Goal: Task Accomplishment & Management: Manage account settings

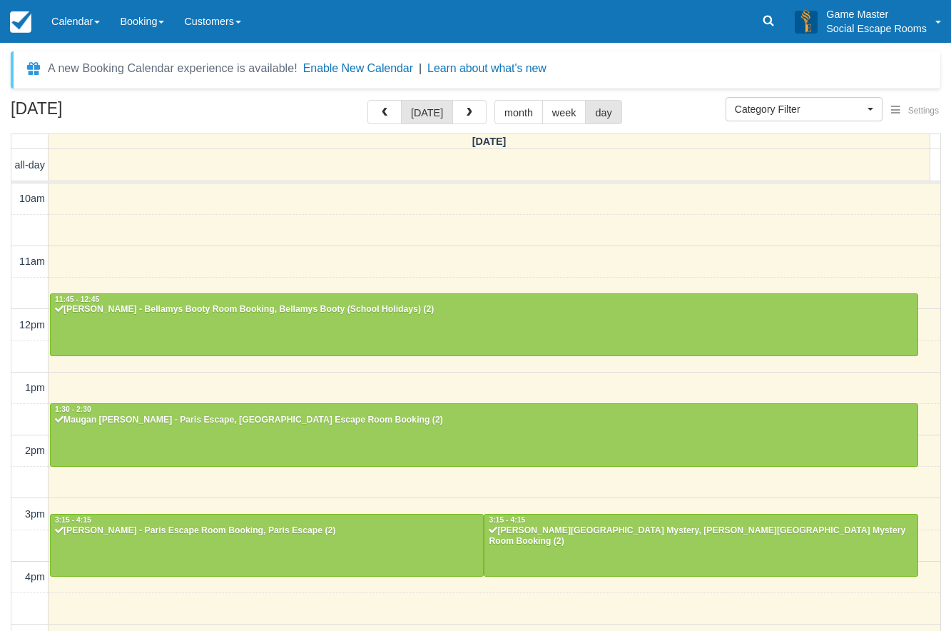
select select
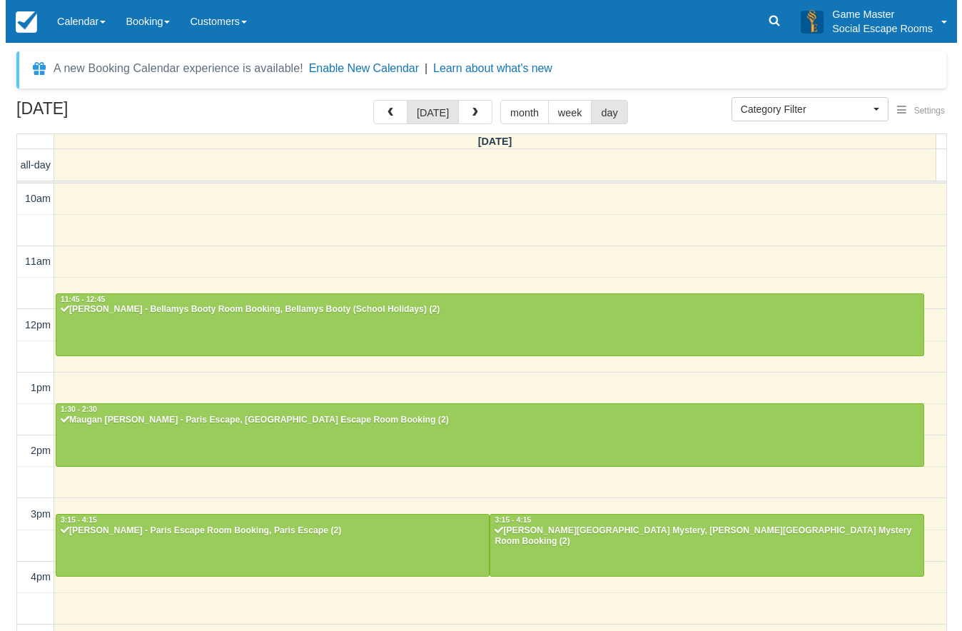
scroll to position [299, 0]
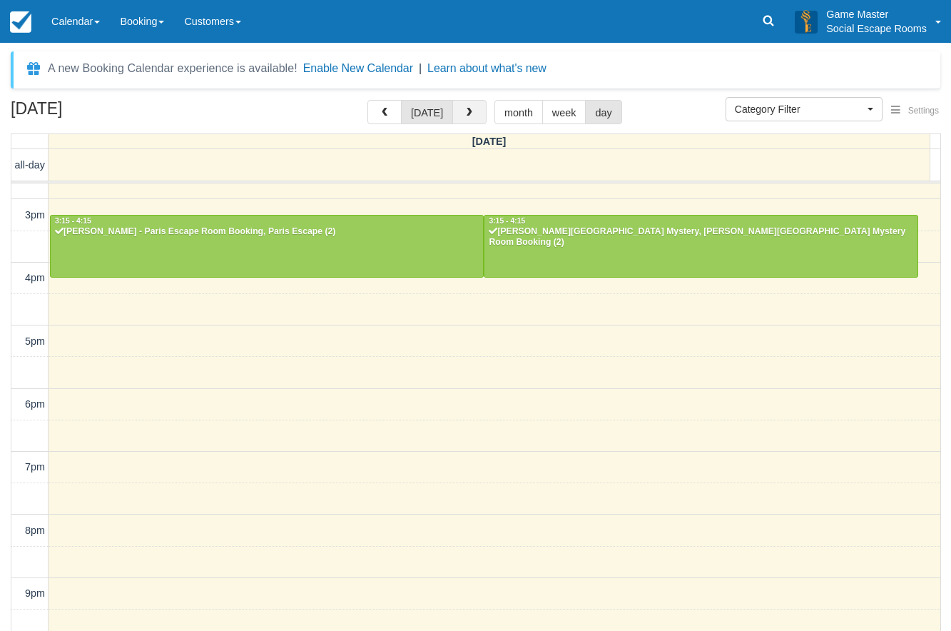
click at [466, 111] on span "button" at bounding box center [469, 113] width 10 height 10
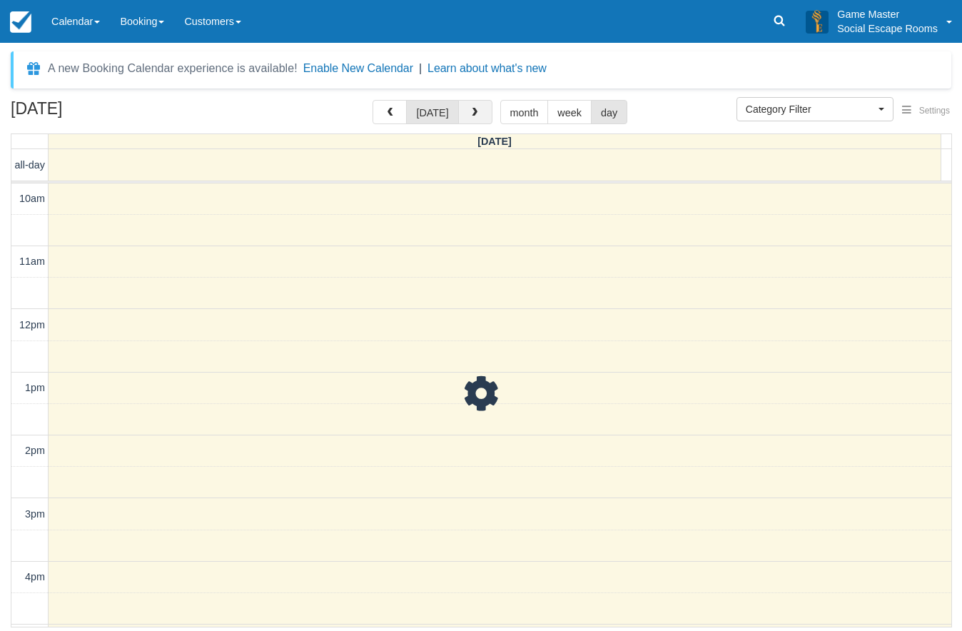
click at [469, 111] on span "button" at bounding box center [474, 113] width 10 height 10
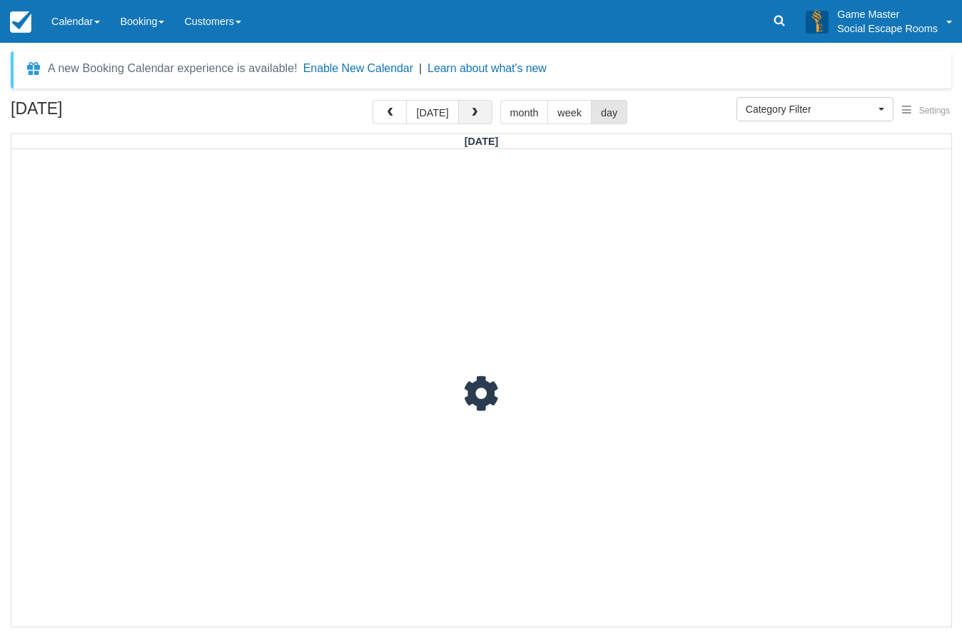
click at [469, 111] on span "button" at bounding box center [474, 113] width 10 height 10
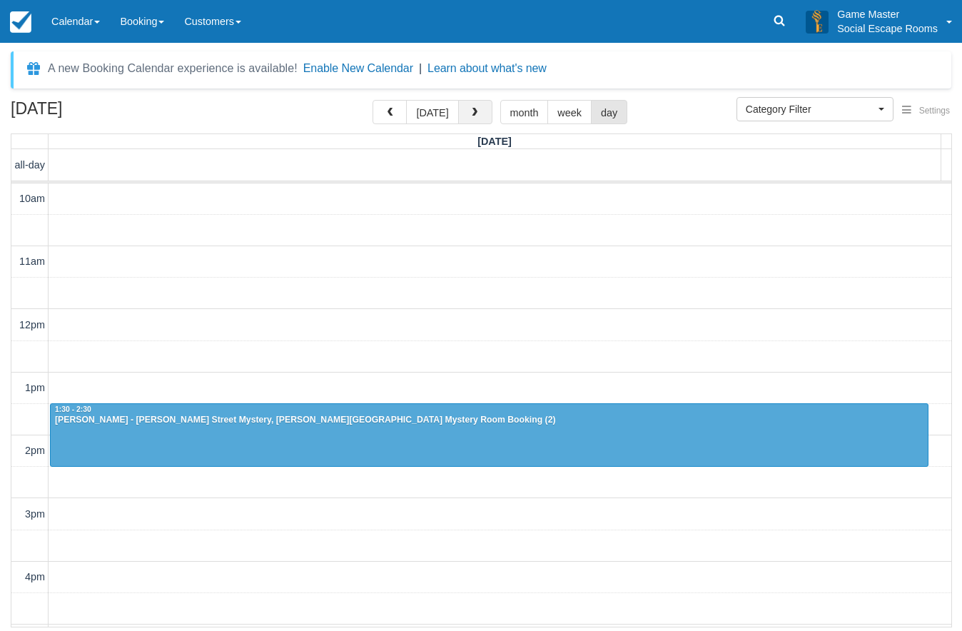
scroll to position [345, 0]
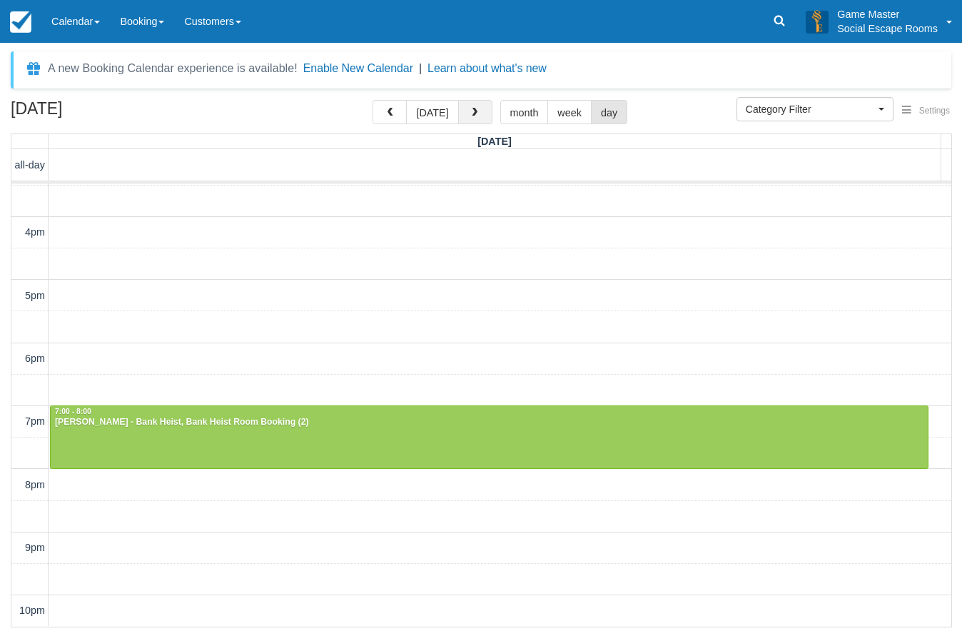
click at [469, 111] on span "button" at bounding box center [474, 113] width 10 height 10
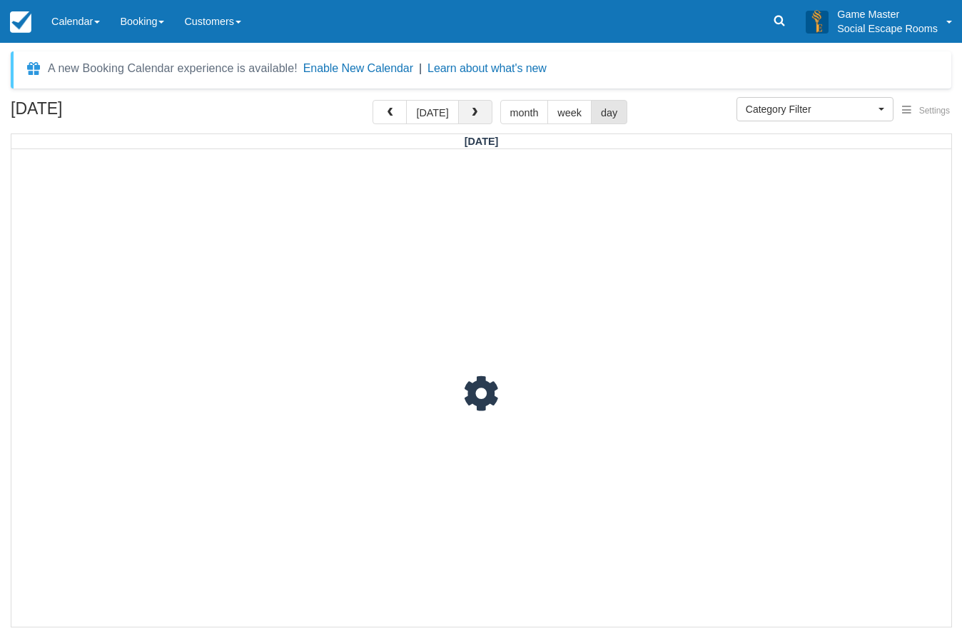
click at [469, 111] on span "button" at bounding box center [474, 113] width 10 height 10
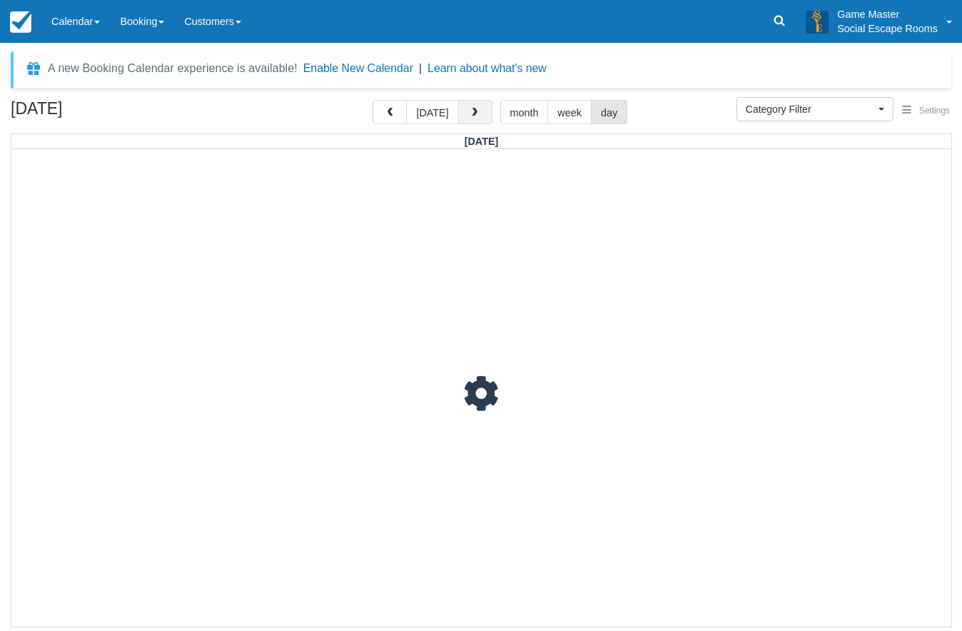
click at [469, 111] on span "button" at bounding box center [474, 113] width 10 height 10
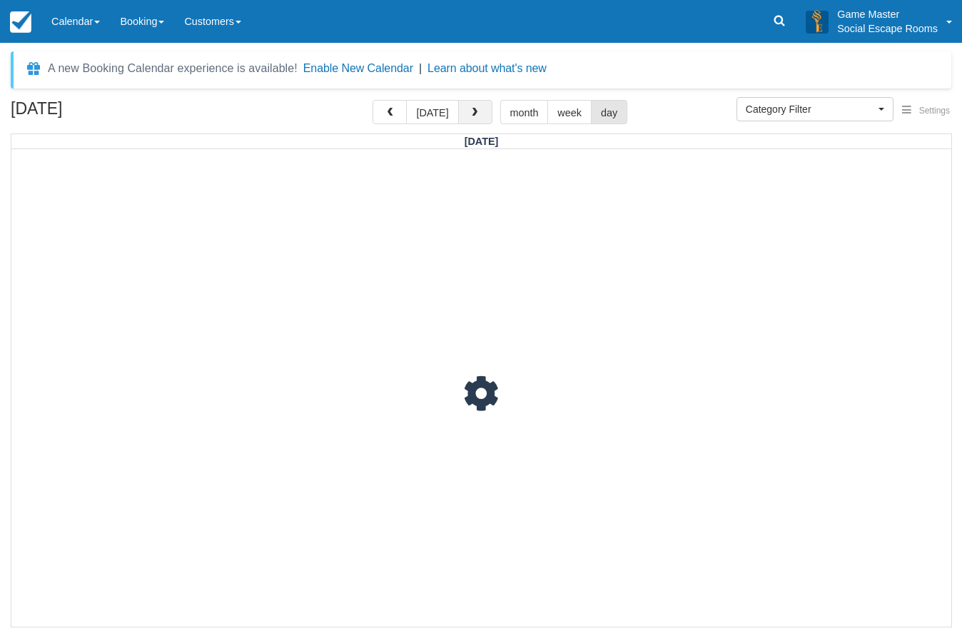
click at [469, 111] on span "button" at bounding box center [474, 113] width 10 height 10
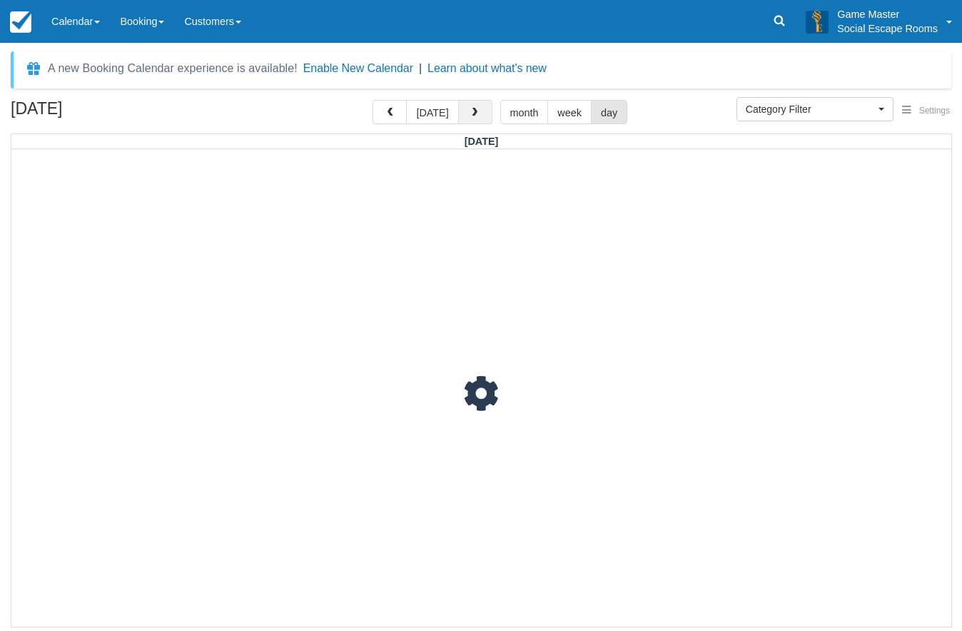
click at [469, 111] on span "button" at bounding box center [474, 113] width 10 height 10
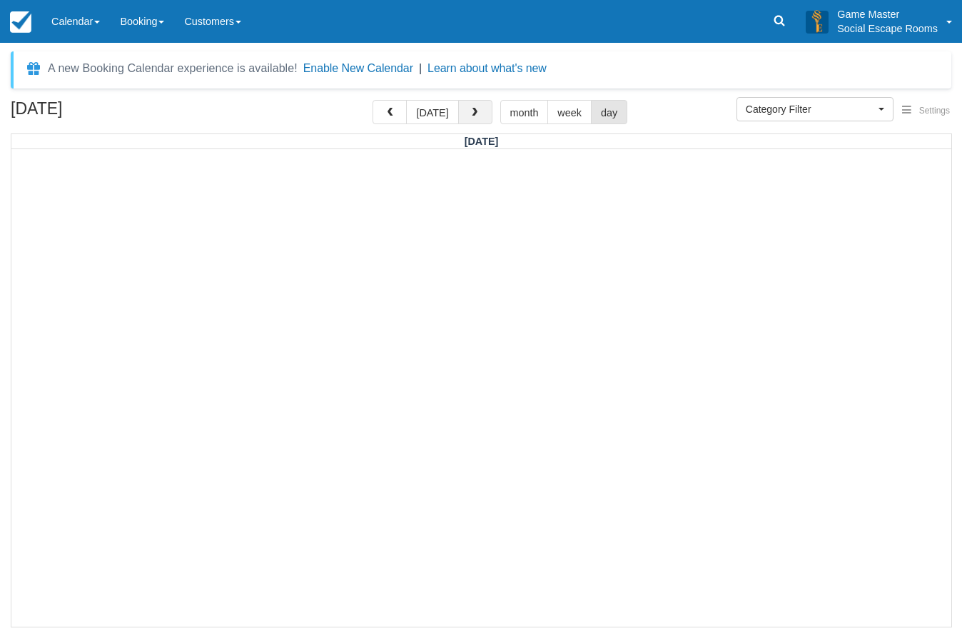
click at [469, 111] on span "button" at bounding box center [474, 113] width 10 height 10
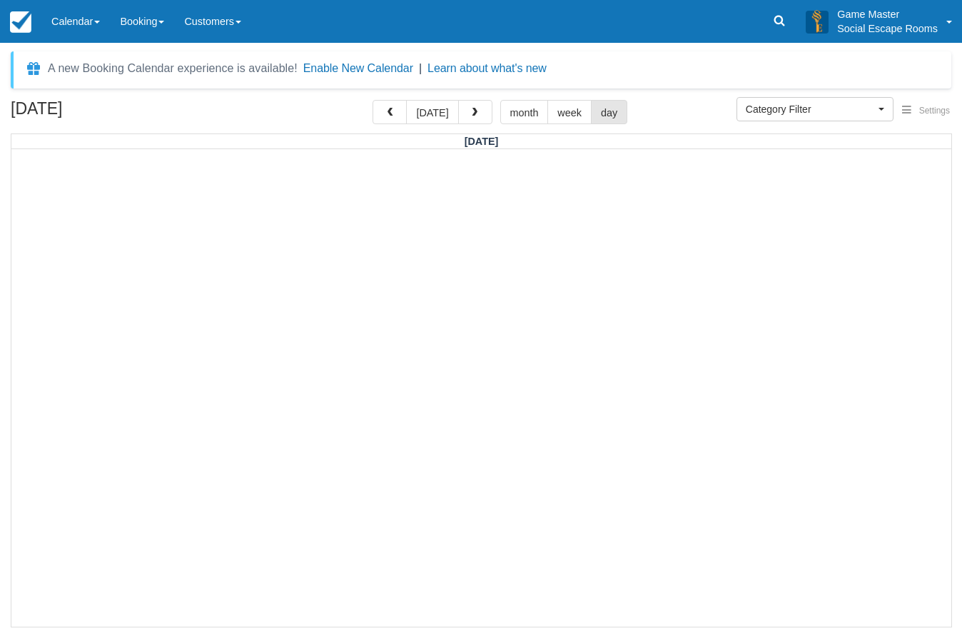
click at [347, 244] on div at bounding box center [480, 387] width 939 height 476
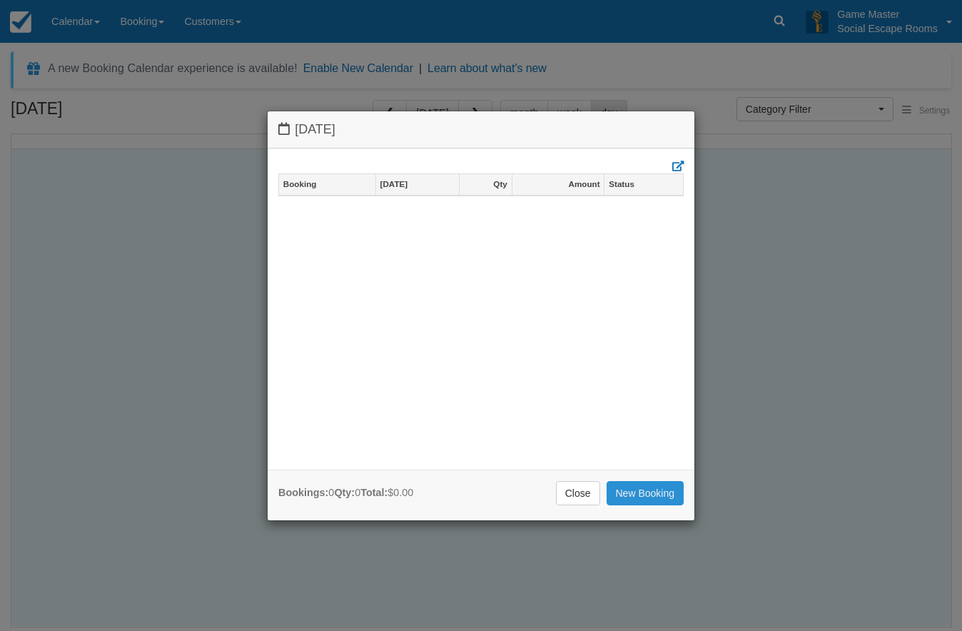
click at [658, 503] on link "New Booking" at bounding box center [645, 493] width 78 height 24
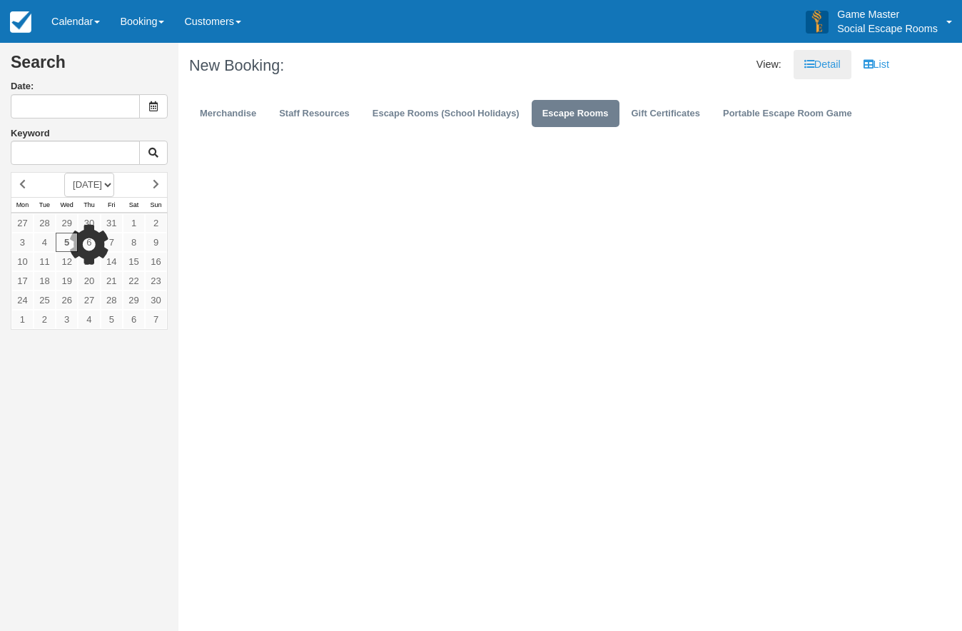
type input "[DATE]"
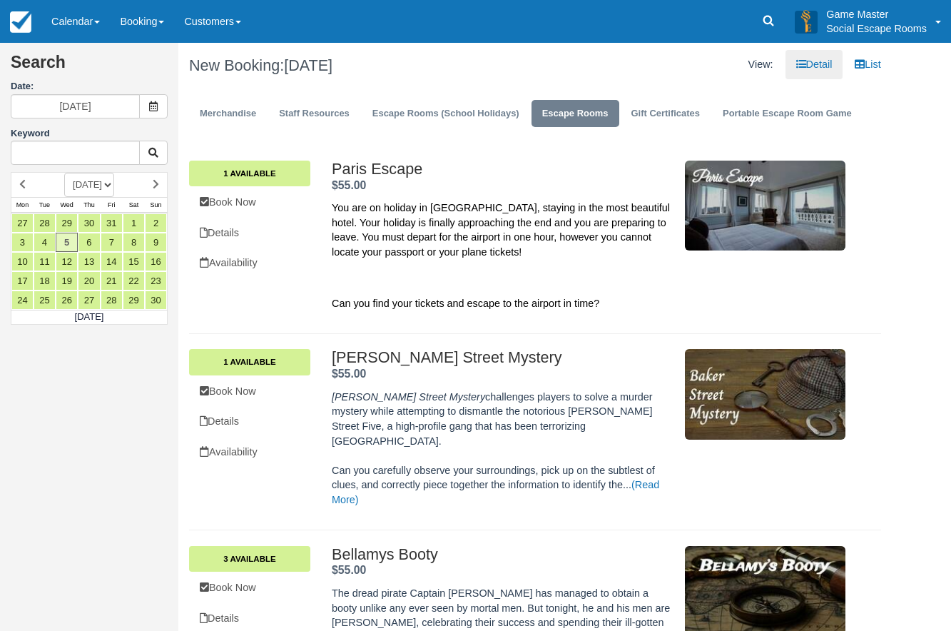
drag, startPoint x: 347, startPoint y: 170, endPoint x: 444, endPoint y: 190, distance: 99.0
click at [444, 183] on div "Paris Escape . $55.00 ." at bounding box center [503, 176] width 342 height 33
click at [444, 190] on div "Paris Escape . $55.00 ." at bounding box center [503, 176] width 342 height 33
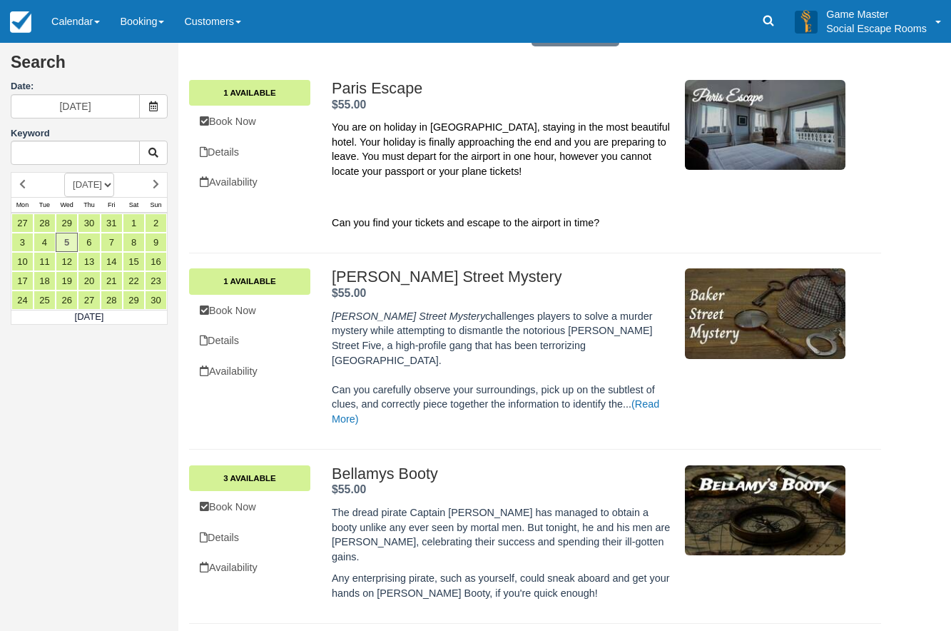
scroll to position [143, 0]
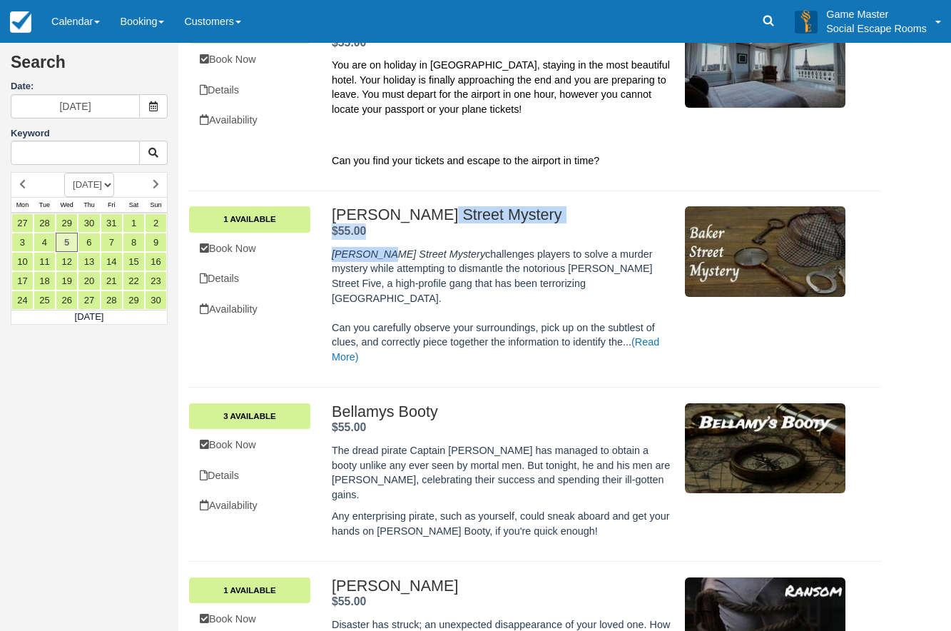
drag, startPoint x: 331, startPoint y: 206, endPoint x: 383, endPoint y: 244, distance: 64.3
click at [383, 244] on div "Baker Street Mystery $55.00 . 1 Available Book Now Details Availability Baker S…" at bounding box center [535, 289] width 692 height 196
click at [388, 235] on div "Baker Street Mystery . $55.00 ." at bounding box center [503, 222] width 342 height 33
drag, startPoint x: 377, startPoint y: 230, endPoint x: 331, endPoint y: 208, distance: 50.4
click at [331, 208] on div "Baker Street Mystery . $55.00 . Baker Street Mystery challenges players to solv…" at bounding box center [588, 288] width 535 height 165
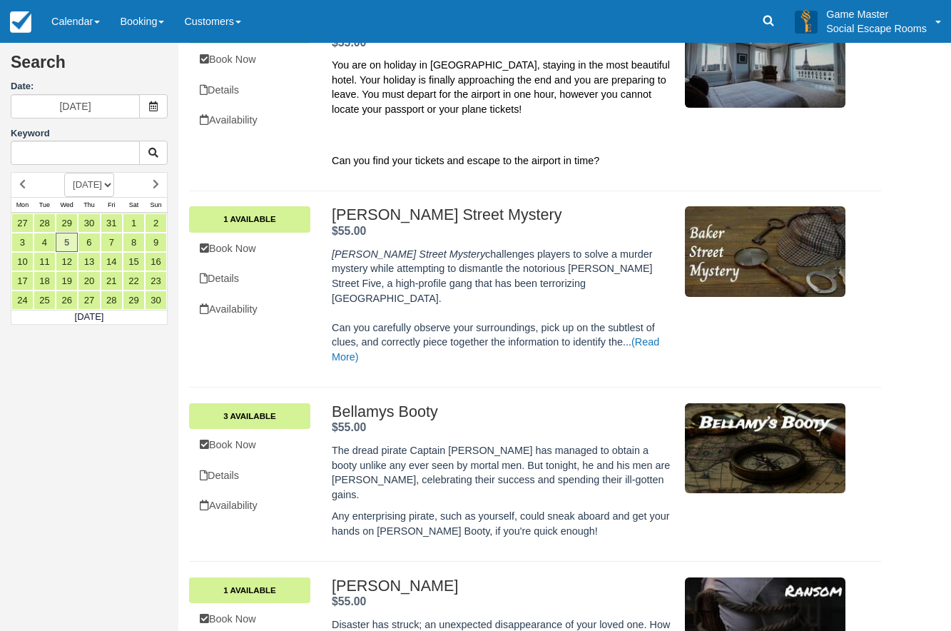
click at [402, 240] on div "Baker Street Mystery challenges players to solve a murder mystery while attempt…" at bounding box center [503, 302] width 342 height 125
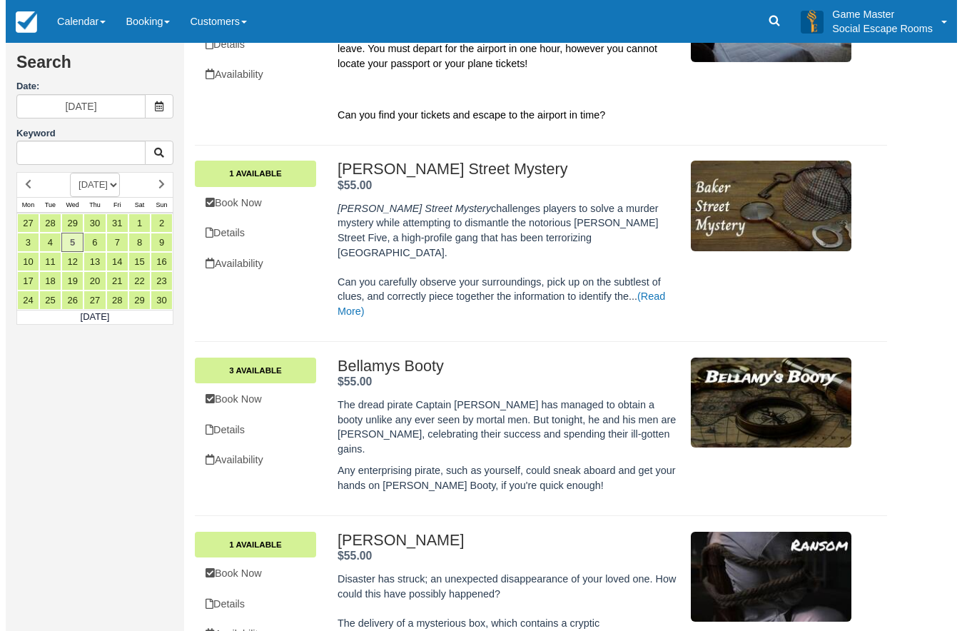
scroll to position [214, 0]
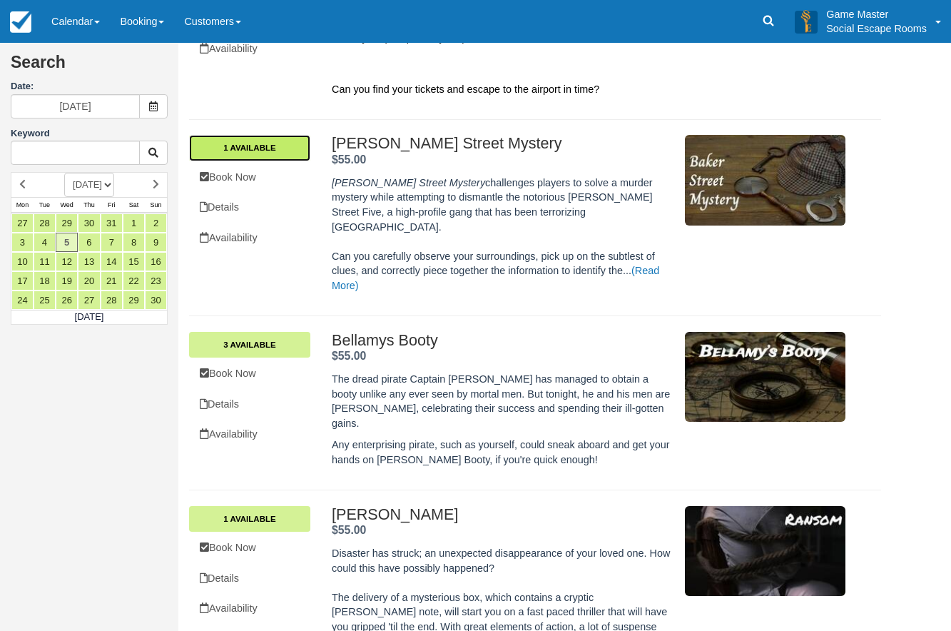
click at [273, 149] on link "1 Available" at bounding box center [249, 148] width 121 height 26
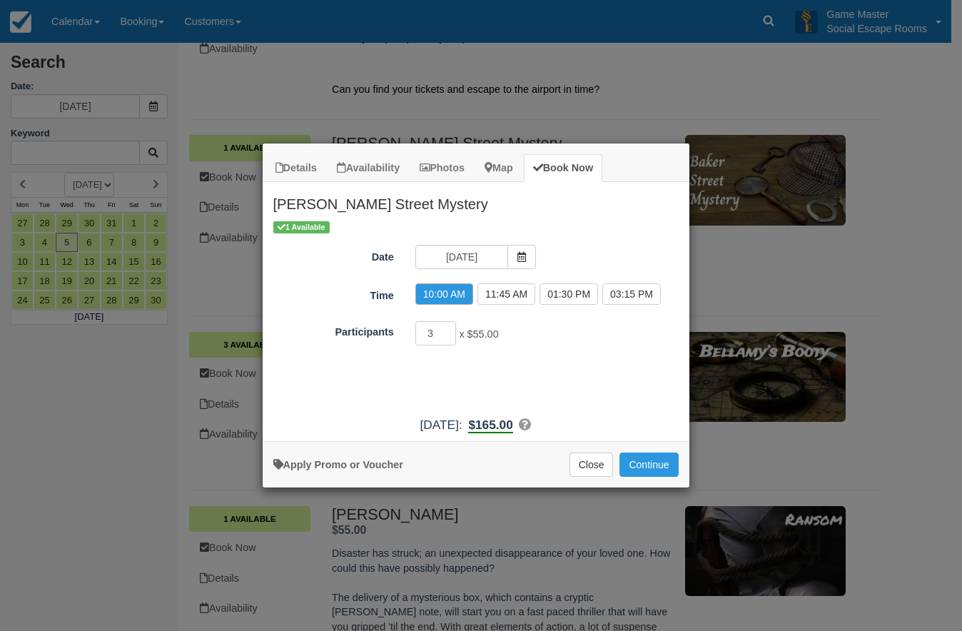
click at [497, 369] on div "1 Available Date 05/11/2025 Time 10:00 AM 11:45 AM 01:30 PM 03:15 PM Participan…" at bounding box center [475, 314] width 427 height 190
click at [582, 334] on div "3 x $55.00 Minimum of 2Maximum of 8" at bounding box center [528, 335] width 249 height 28
drag, startPoint x: 436, startPoint y: 332, endPoint x: 412, endPoint y: 327, distance: 24.9
click at [412, 327] on div "3 x $55.00 Minimum of 2Maximum of 8" at bounding box center [528, 335] width 249 height 28
type input "5"
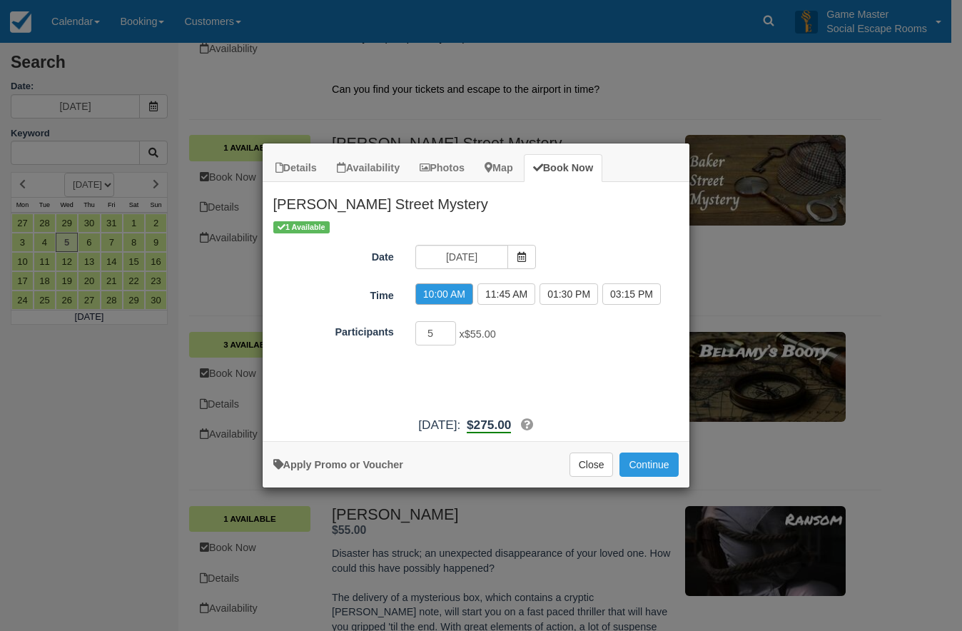
click at [577, 396] on div "1 Available Date 05/11/2025 Time 10:00 AM 11:45 AM 01:30 PM 03:15 PM Participan…" at bounding box center [475, 314] width 427 height 190
click at [656, 464] on button "Continue" at bounding box center [648, 464] width 58 height 24
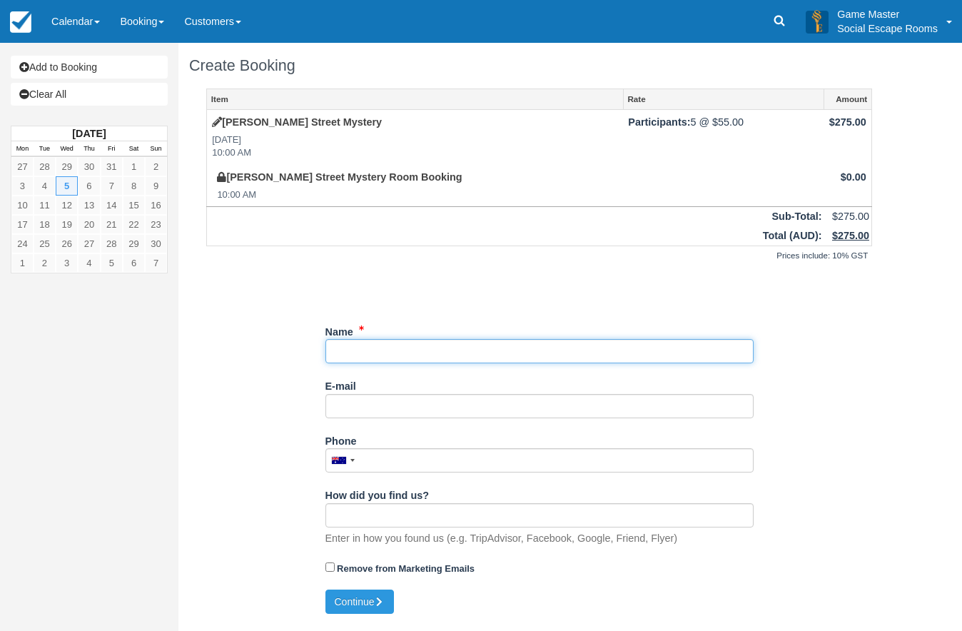
click at [404, 355] on input "Name" at bounding box center [539, 351] width 428 height 24
click at [285, 314] on div "Item Rate Amount Baker Street Mystery Wed Nov 5, 2025 10:00 AM Participants: 5 …" at bounding box center [539, 338] width 700 height 501
click at [397, 355] on input "Name" at bounding box center [539, 351] width 428 height 24
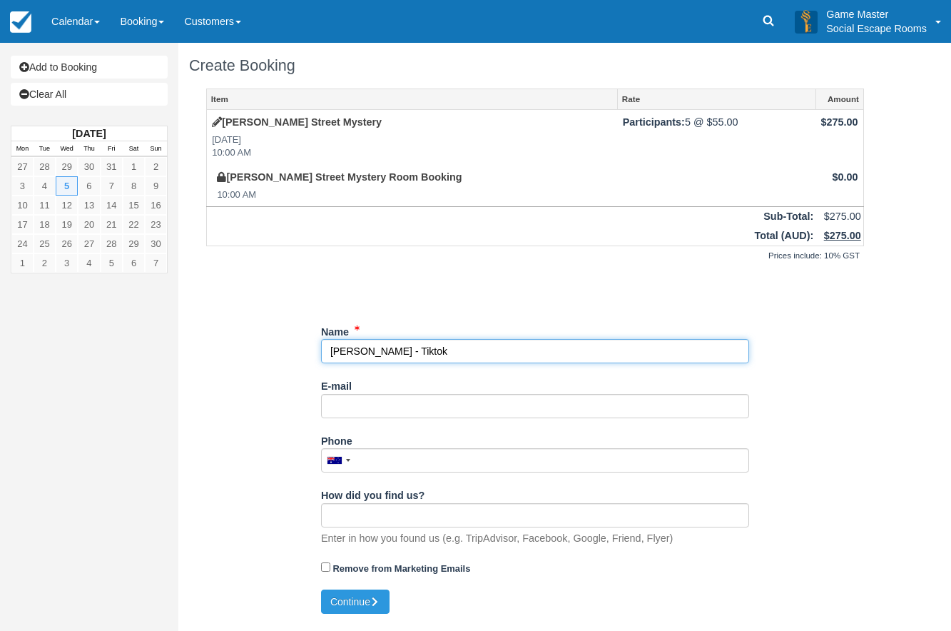
type input "John Woods - Tiktok"
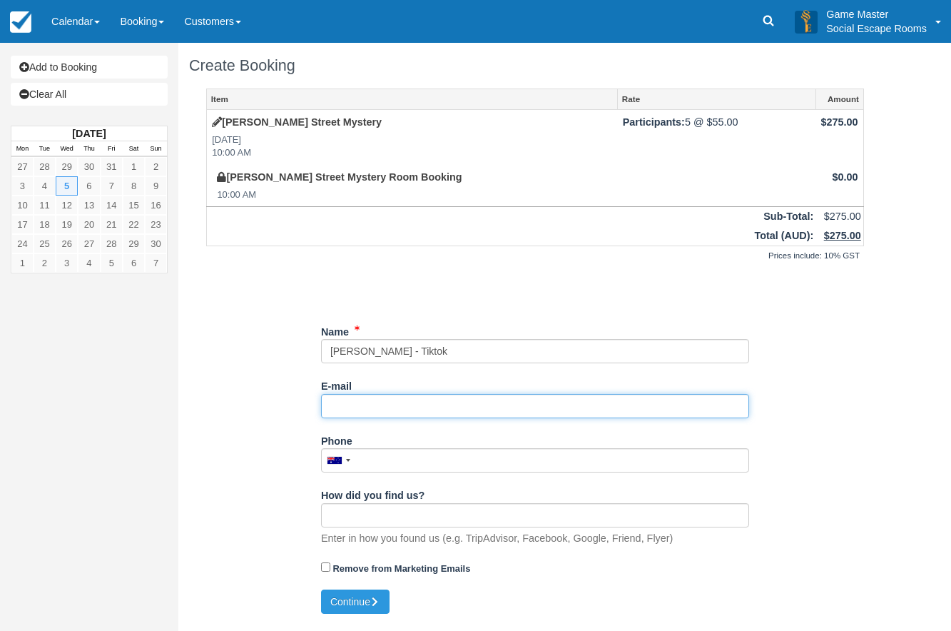
click at [414, 398] on input "E-mail" at bounding box center [535, 406] width 428 height 24
type input "john.woods@gws.com"
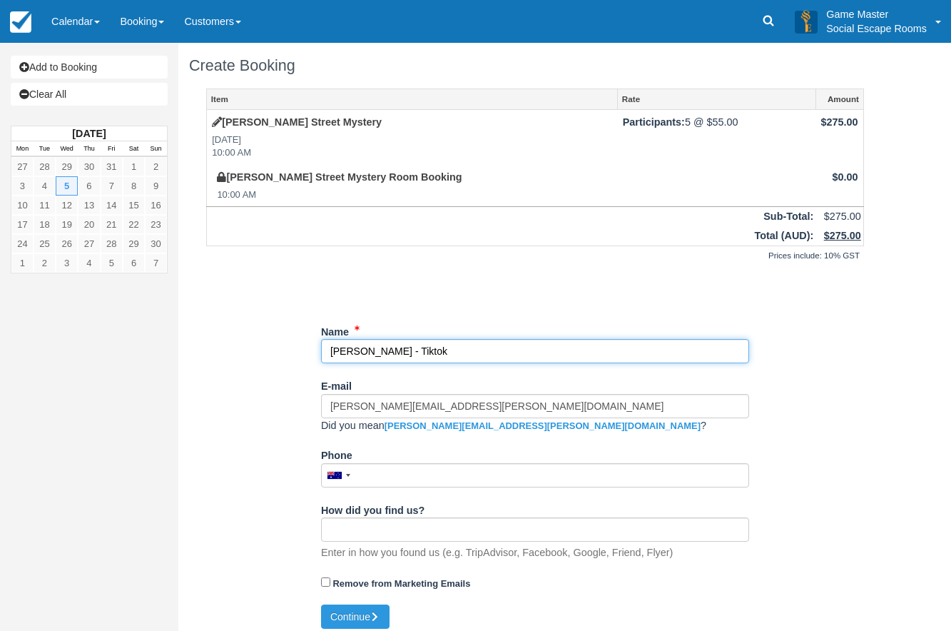
drag, startPoint x: 431, startPoint y: 347, endPoint x: 385, endPoint y: 347, distance: 45.7
click at [385, 347] on input "Name" at bounding box center [535, 351] width 428 height 24
type input "John Woods"
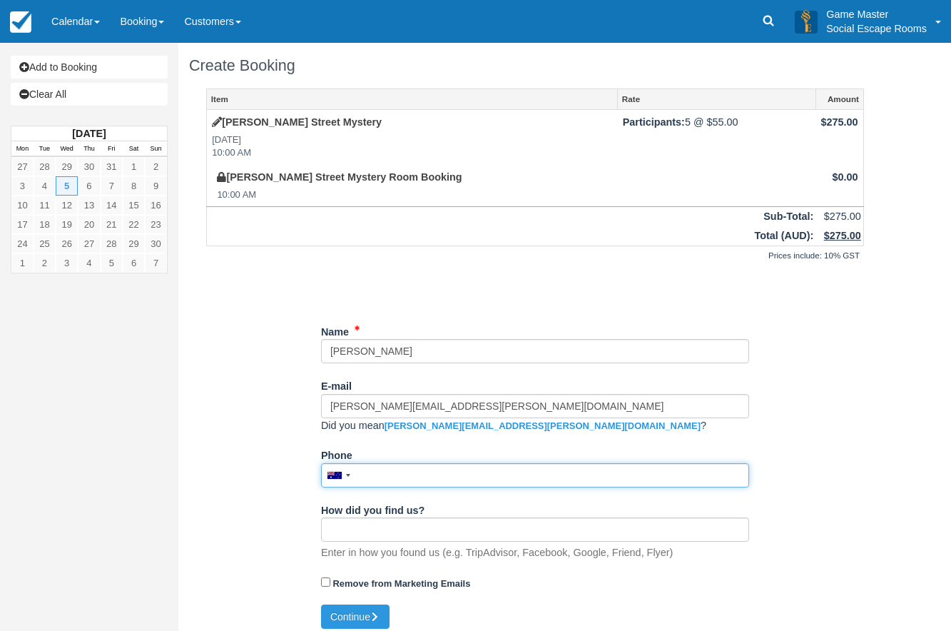
click at [412, 474] on input "Phone" at bounding box center [535, 475] width 428 height 24
click at [412, 474] on input "04" at bounding box center [535, 475] width 428 height 24
click at [412, 475] on input "04" at bounding box center [535, 475] width 428 height 24
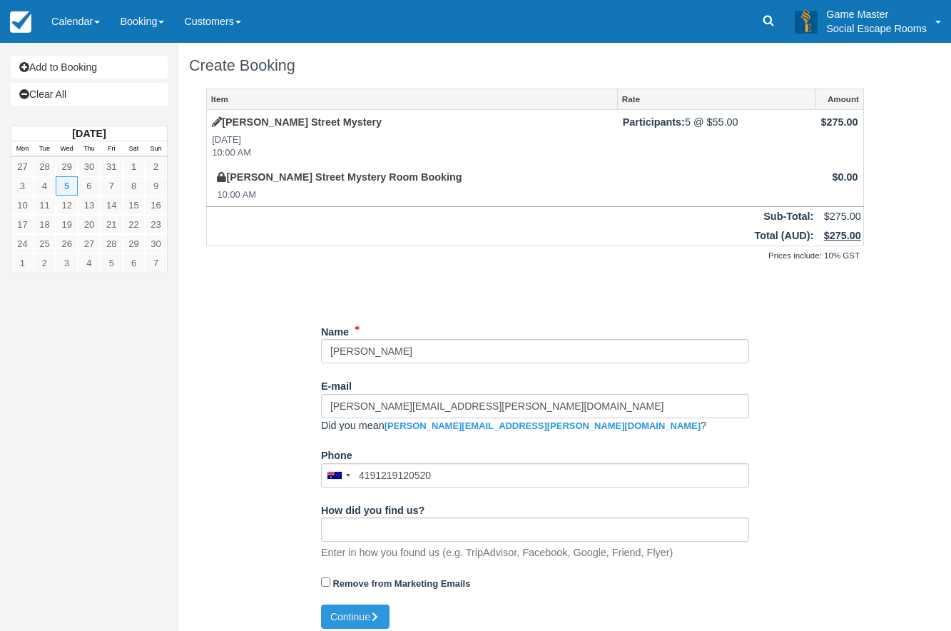
click at [252, 279] on div "Unsaved Changes" at bounding box center [535, 288] width 658 height 34
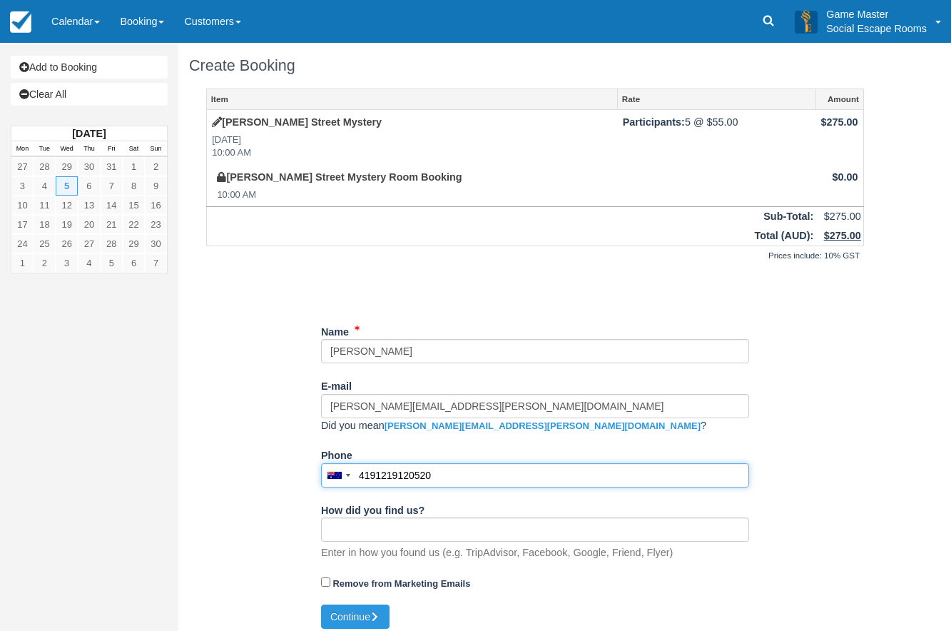
click at [357, 473] on input "4191219120520" at bounding box center [535, 475] width 428 height 24
drag, startPoint x: 393, startPoint y: 476, endPoint x: 413, endPoint y: 478, distance: 20.1
click at [413, 478] on input "04191219120520" at bounding box center [535, 475] width 428 height 24
click at [413, 478] on input "0419120520" at bounding box center [535, 475] width 428 height 24
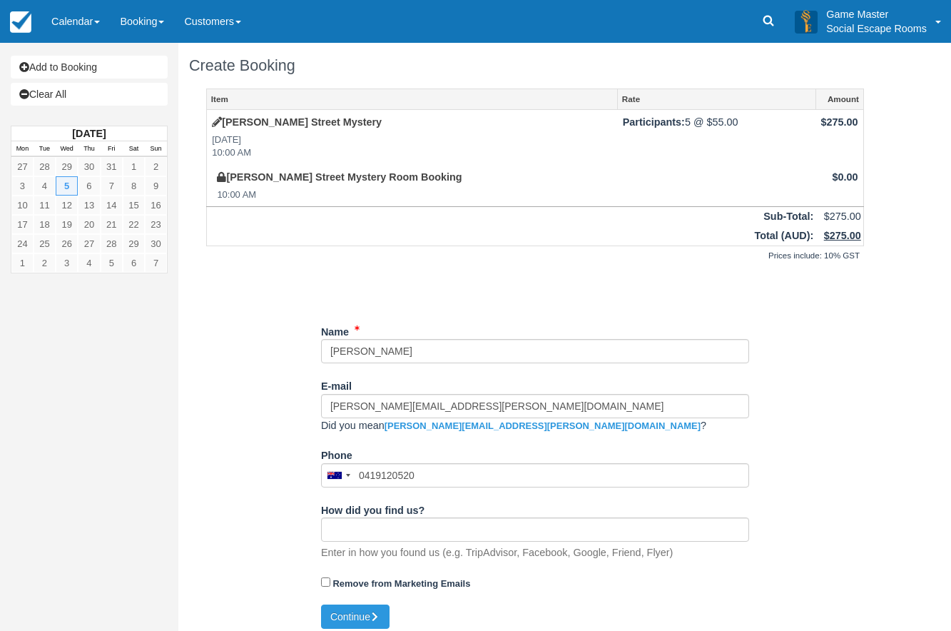
type input "0419 120 520"
click at [240, 476] on div "Item Rate Amount Baker Street Mystery Wed Nov 5, 2025 10:00 AM Participants: 5 …" at bounding box center [535, 346] width 692 height 516
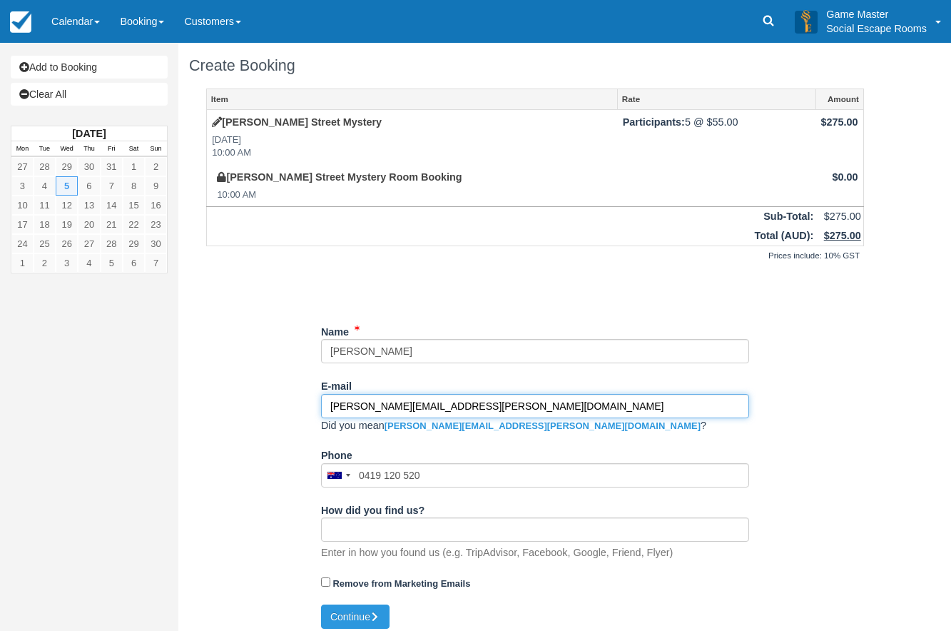
click at [440, 407] on input "john.woods@gws.com" at bounding box center [535, 406] width 428 height 24
type input "john.woods@gws.com.au"
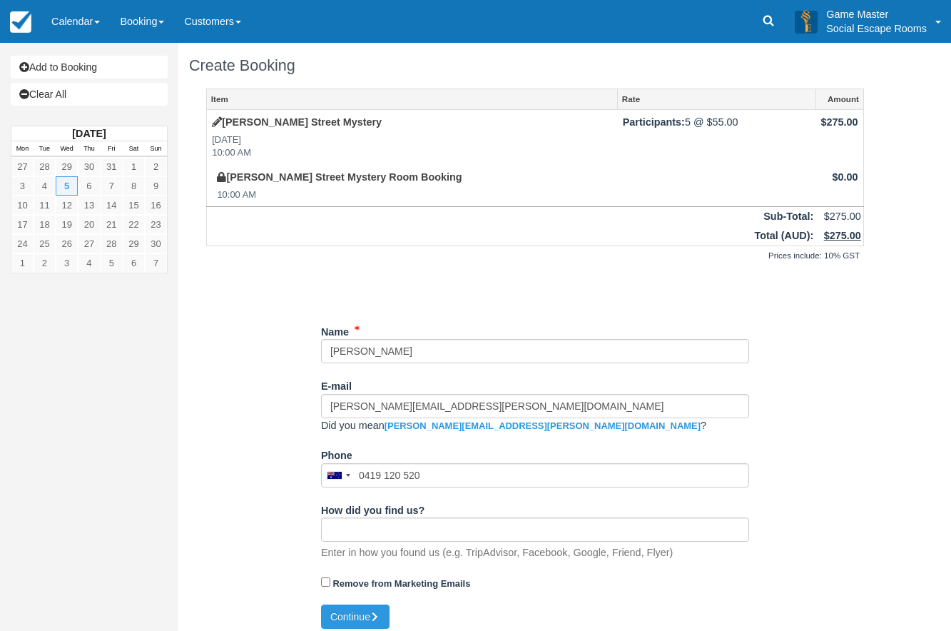
click at [272, 430] on div "Item Rate Amount Baker Street Mystery Wed Nov 5, 2025 10:00 AM Participants: 5 …" at bounding box center [535, 346] width 692 height 516
click at [279, 443] on div "Item Rate Amount Baker Street Mystery Wed Nov 5, 2025 10:00 AM Participants: 5 …" at bounding box center [535, 346] width 692 height 516
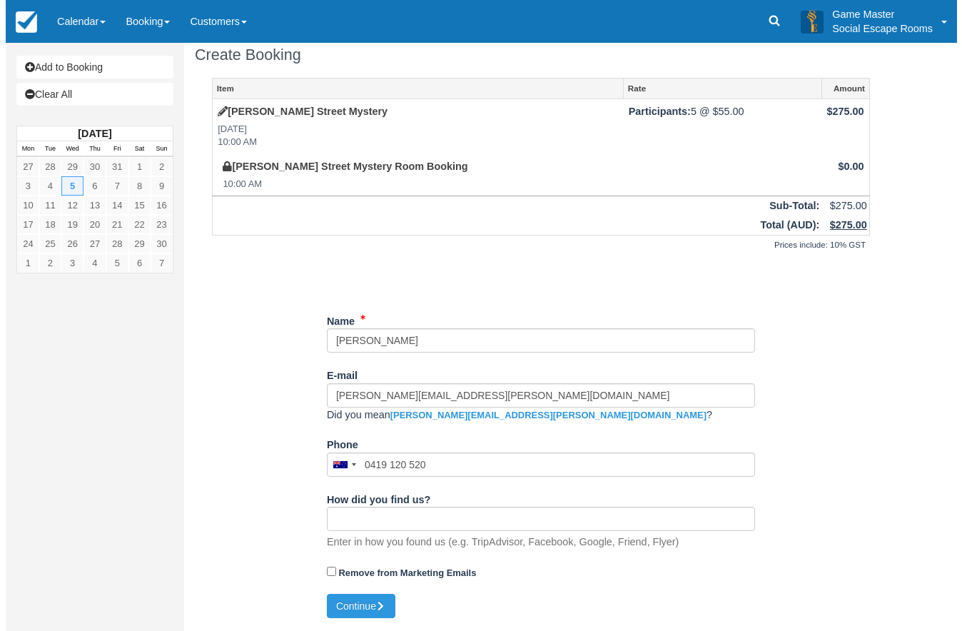
scroll to position [15, 0]
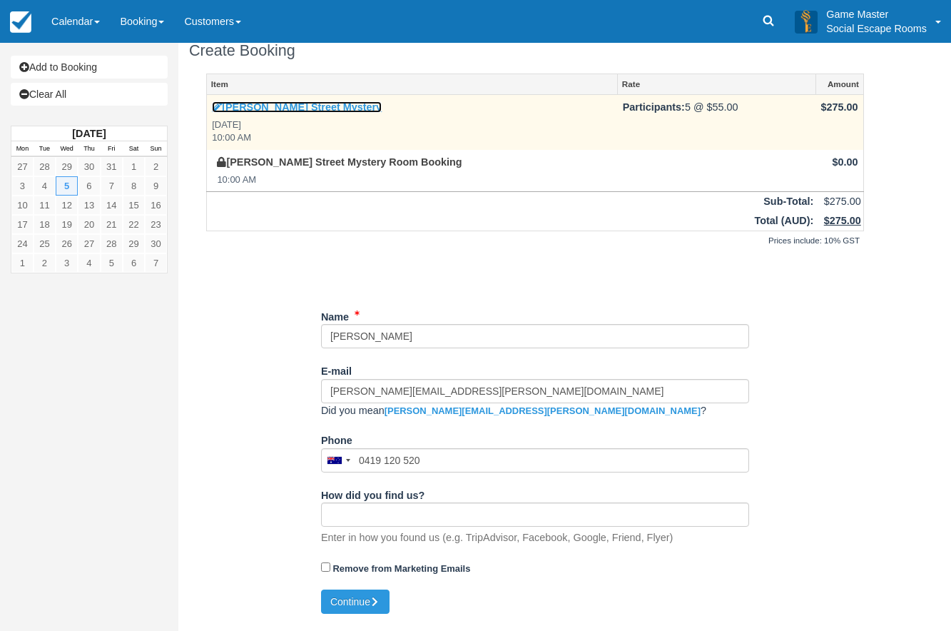
click at [215, 110] on icon at bounding box center [217, 107] width 10 height 10
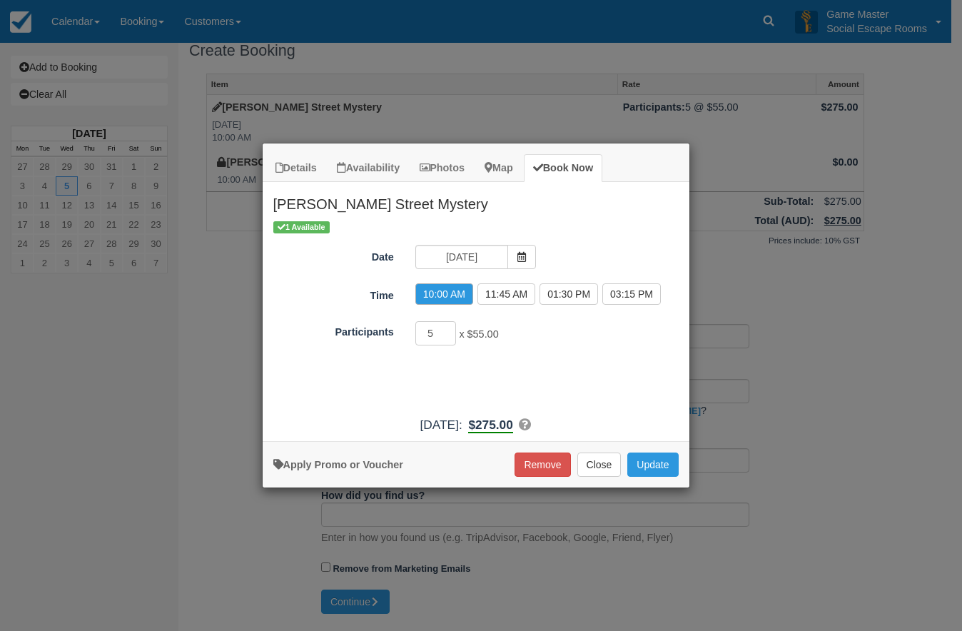
click at [330, 476] on div "Apply Promo or Voucher Remove Close Update Searching..." at bounding box center [475, 464] width 427 height 46
click at [330, 460] on link "Apply Promo or Voucher" at bounding box center [338, 464] width 130 height 11
type input "DISCOUNT10"
click at [560, 369] on button "Apply" at bounding box center [567, 370] width 36 height 19
drag, startPoint x: 437, startPoint y: 336, endPoint x: 429, endPoint y: 333, distance: 9.0
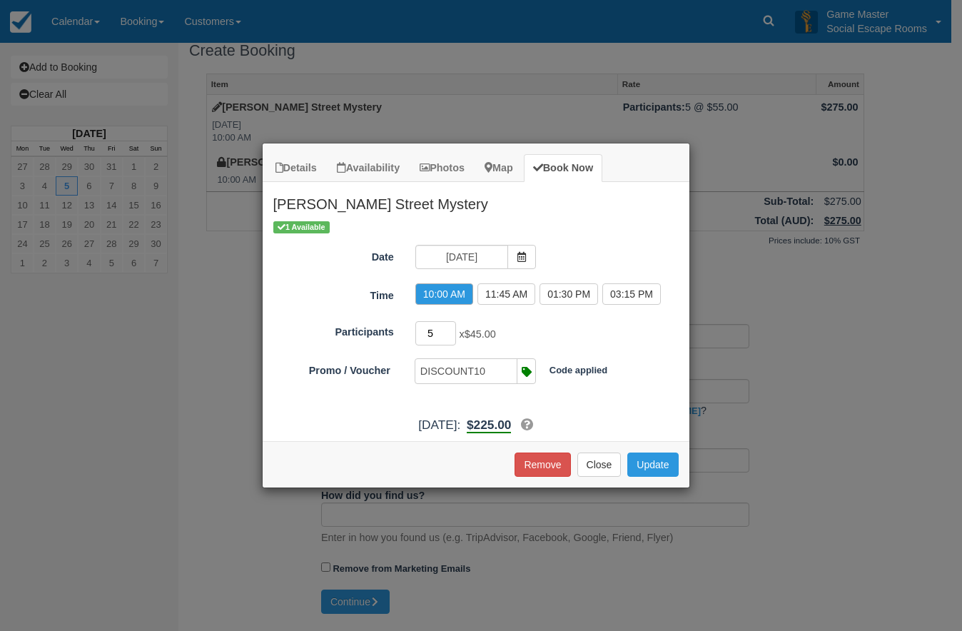
click at [429, 333] on input "5" at bounding box center [435, 333] width 41 height 24
click at [656, 459] on button "Update" at bounding box center [652, 464] width 51 height 24
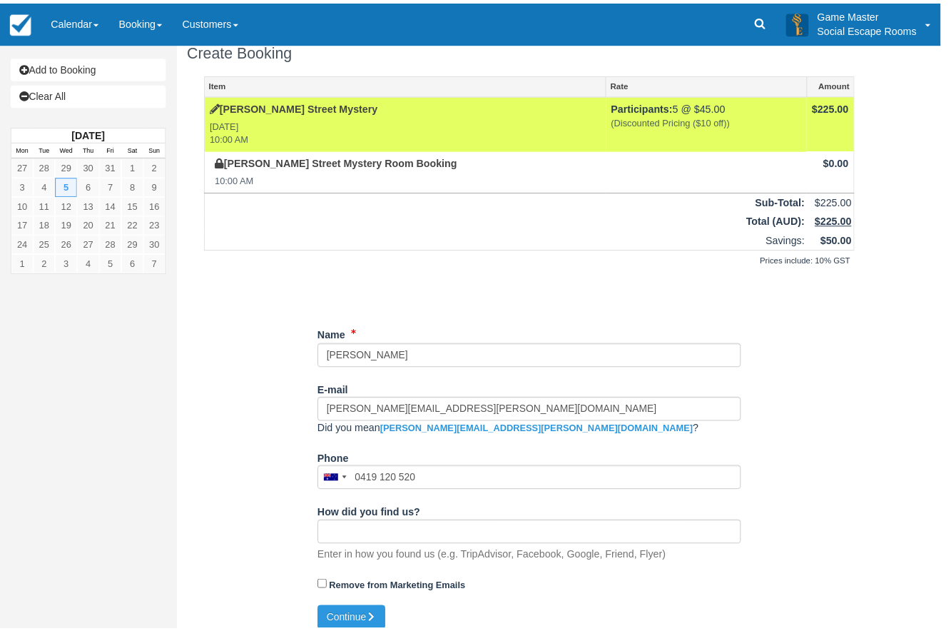
scroll to position [13, 0]
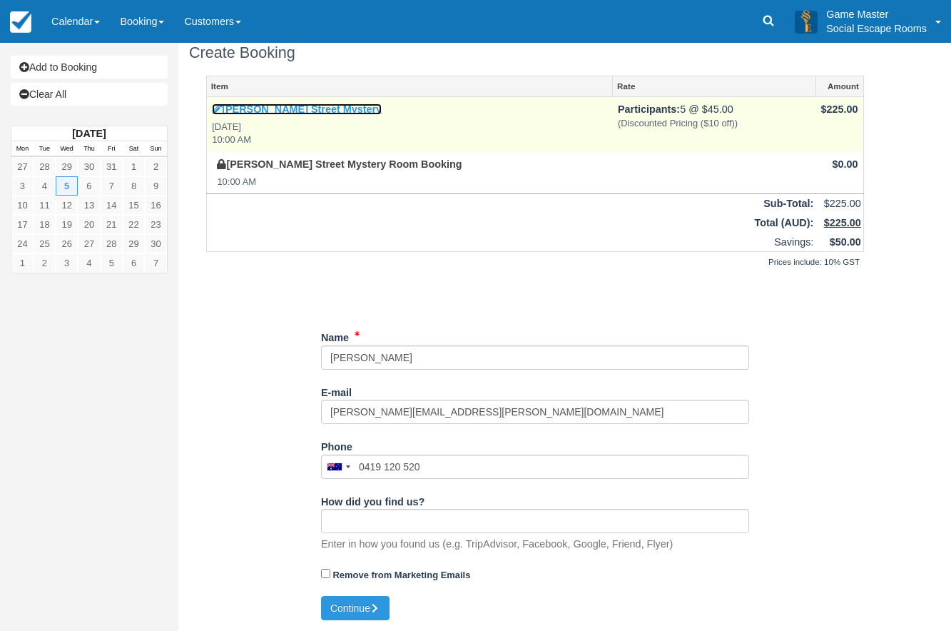
click at [217, 104] on icon at bounding box center [217, 109] width 10 height 10
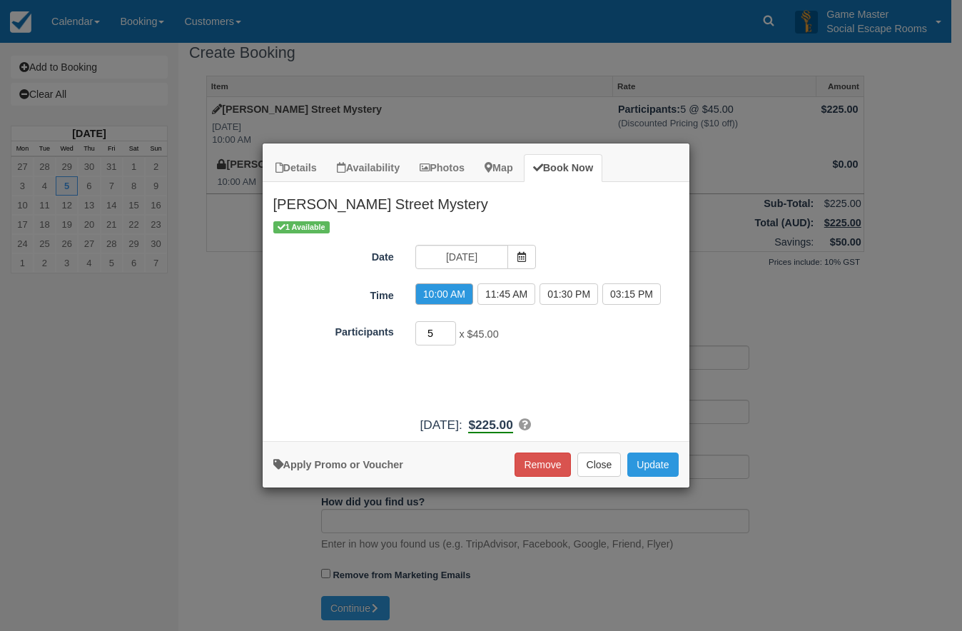
drag, startPoint x: 434, startPoint y: 332, endPoint x: 422, endPoint y: 327, distance: 12.8
click at [422, 327] on input "5" at bounding box center [435, 333] width 41 height 24
type input "4"
click at [451, 333] on input "4" at bounding box center [435, 333] width 41 height 24
click at [667, 469] on button "Update" at bounding box center [652, 464] width 51 height 24
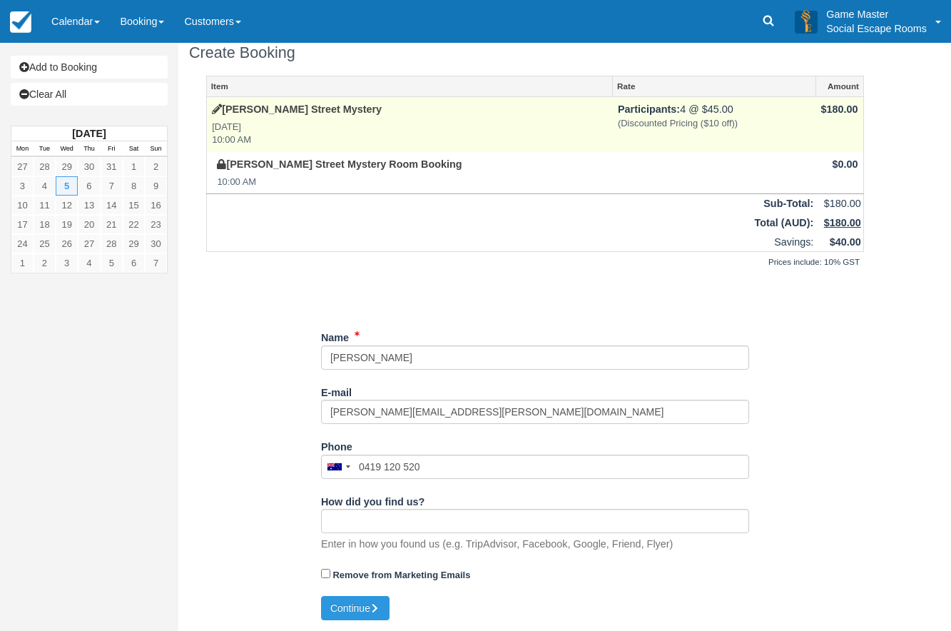
click at [510, 235] on td "Savings:" at bounding box center [511, 242] width 609 height 19
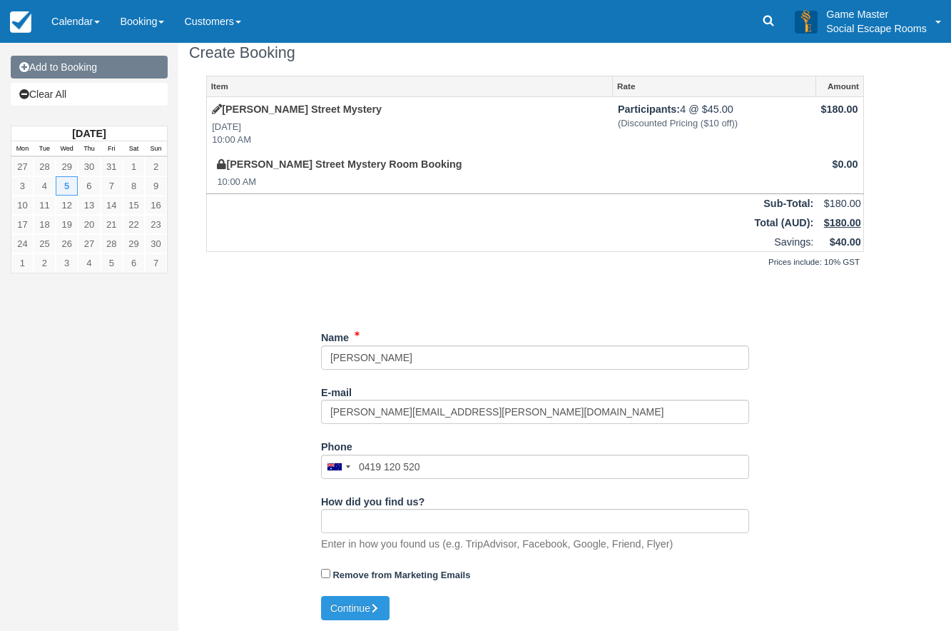
click at [129, 73] on link "Add to Booking" at bounding box center [89, 67] width 157 height 23
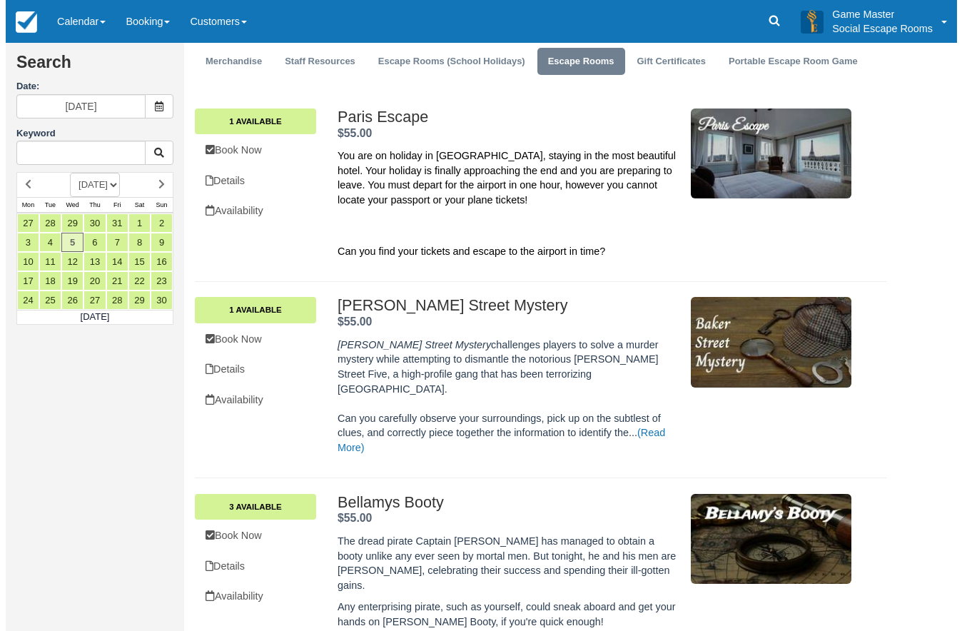
scroll to position [285, 0]
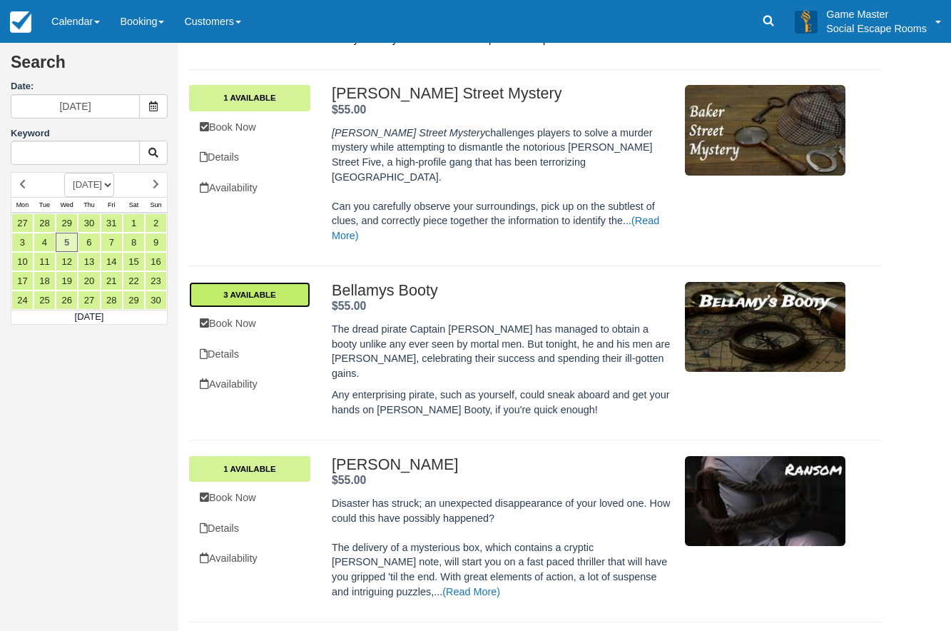
click at [301, 282] on link "3 Available" at bounding box center [249, 295] width 121 height 26
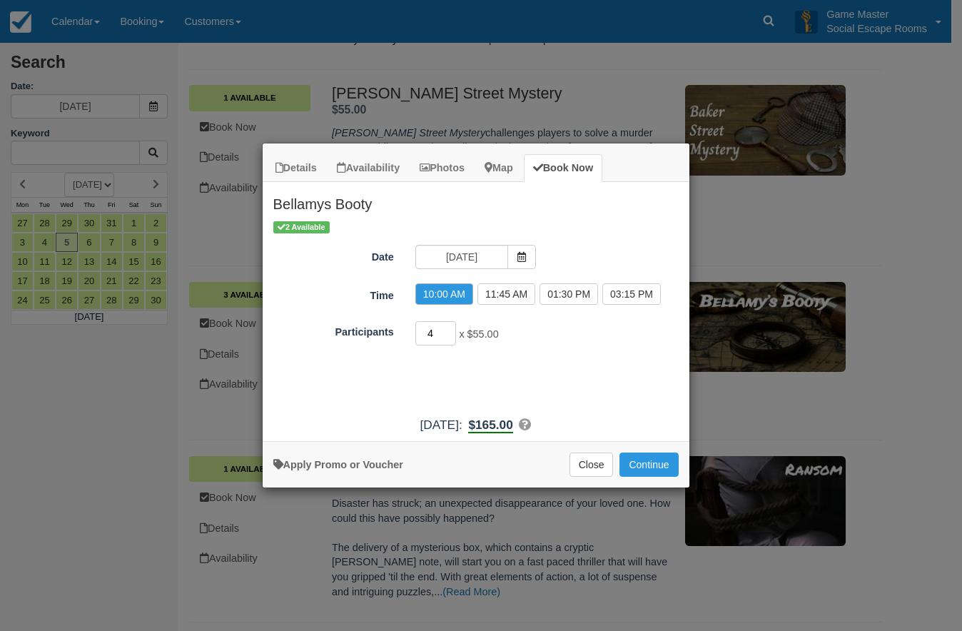
click at [451, 330] on input "4" at bounding box center [435, 333] width 41 height 24
type input "5"
click at [451, 330] on input "5" at bounding box center [435, 333] width 41 height 24
click at [347, 456] on div "Apply Promo or Voucher" at bounding box center [338, 459] width 130 height 15
click at [352, 461] on link "Apply Promo or Voucher" at bounding box center [338, 464] width 130 height 11
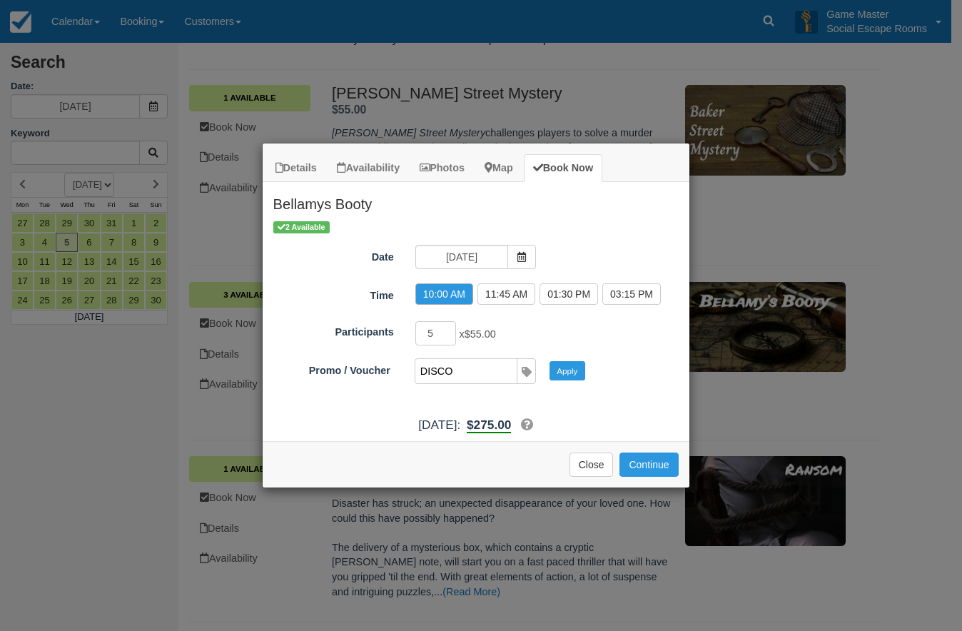
type input "DISCOUNT10"
click at [571, 376] on button "Apply" at bounding box center [567, 370] width 36 height 19
click at [655, 464] on button "Continue" at bounding box center [648, 464] width 58 height 24
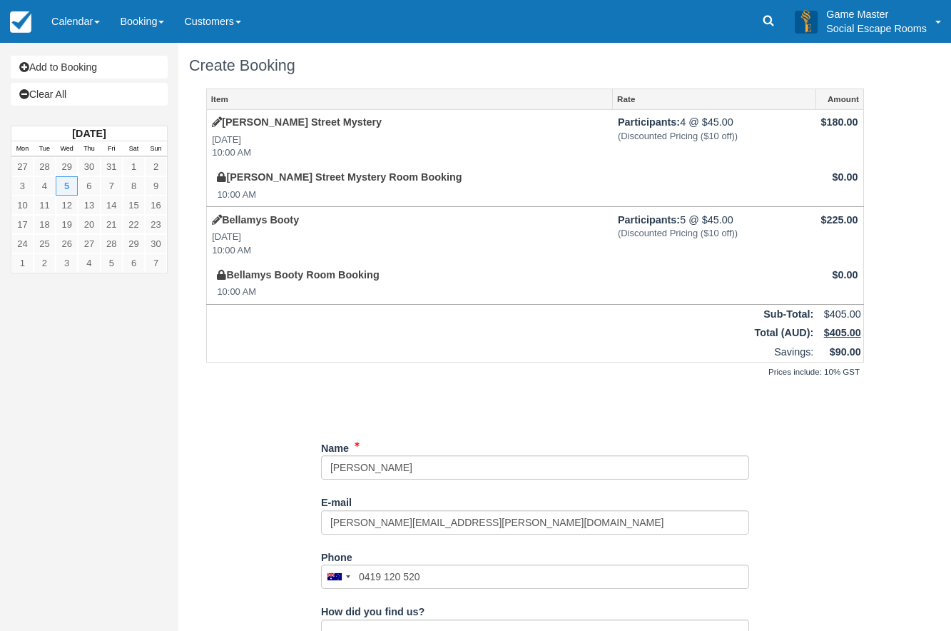
click at [86, 51] on div "Add to Booking Clear All November 2025 Mon Tue Wed Thu Fri Sat Sun 27 28 29 30 …" at bounding box center [89, 163] width 157 height 241
click at [90, 63] on link "Add to Booking" at bounding box center [89, 67] width 157 height 23
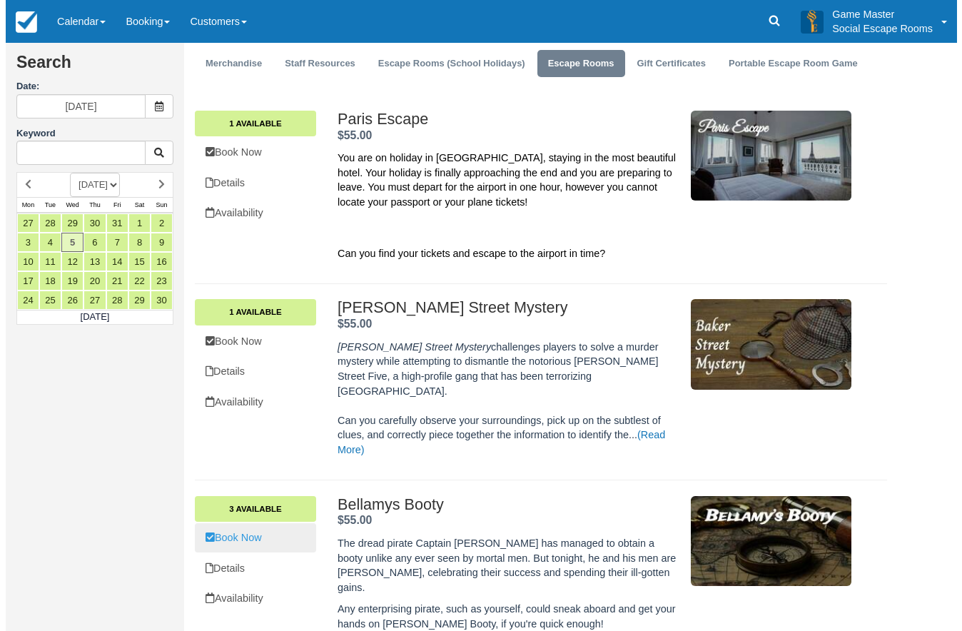
scroll to position [285, 0]
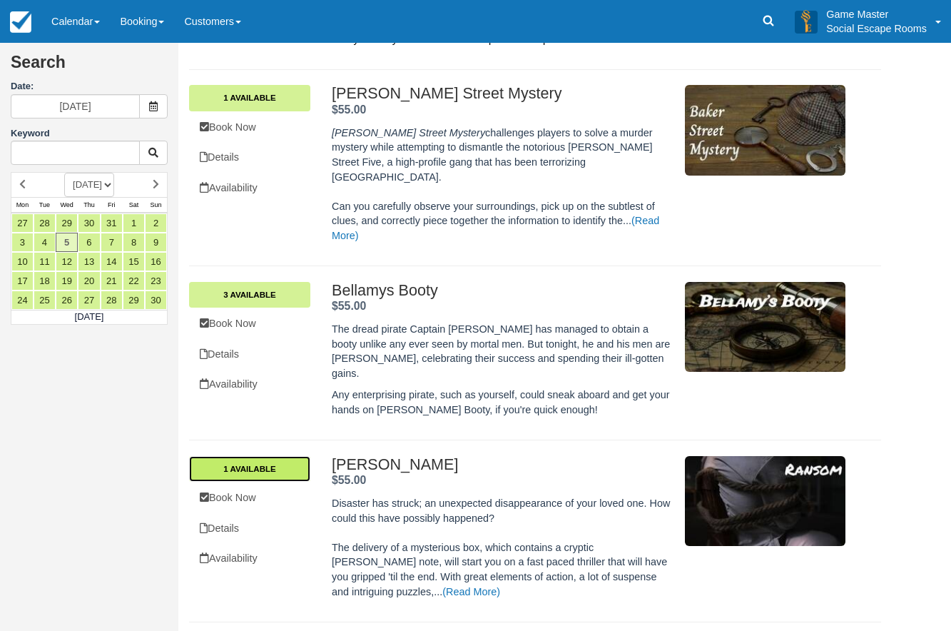
click at [294, 456] on link "1 Available" at bounding box center [249, 469] width 121 height 26
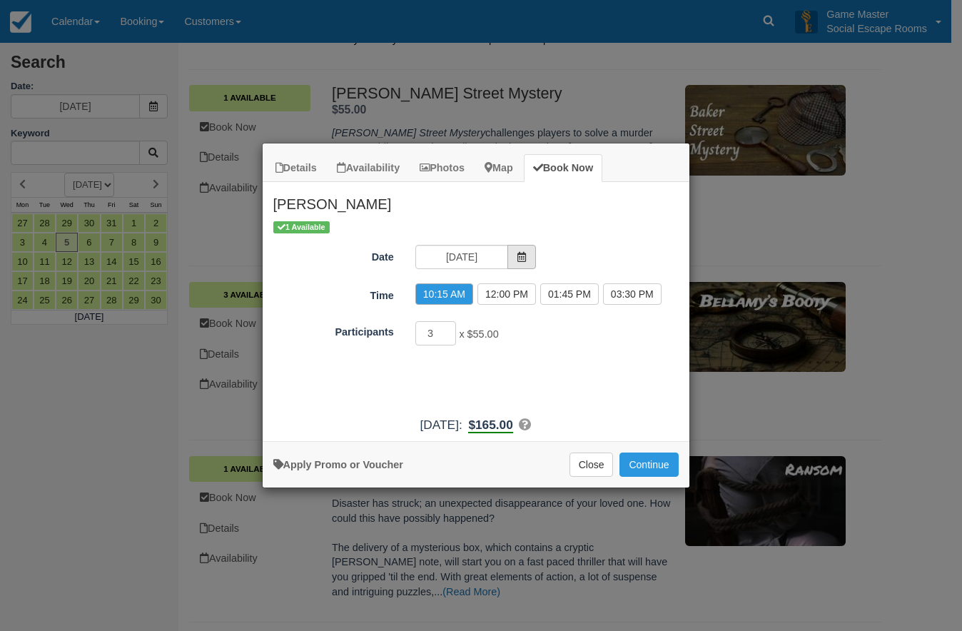
click at [528, 258] on span "Item Modal" at bounding box center [521, 257] width 29 height 24
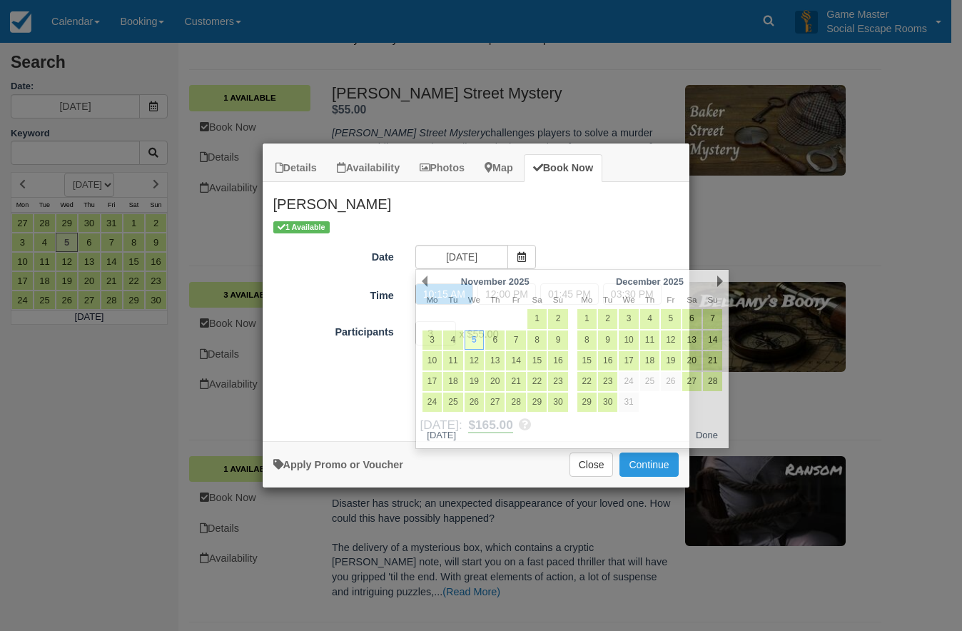
click at [567, 248] on div "Date 05/11/2025" at bounding box center [475, 259] width 427 height 28
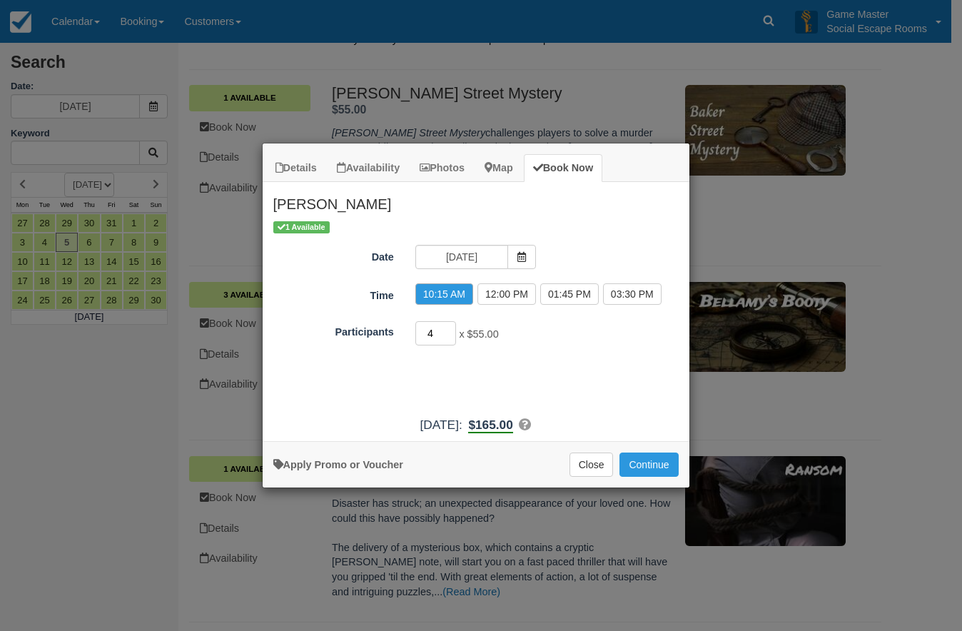
click at [449, 327] on input "4" at bounding box center [435, 333] width 41 height 24
type input "5"
click at [449, 327] on input "5" at bounding box center [435, 333] width 41 height 24
click at [315, 467] on link "Apply Promo or Voucher" at bounding box center [338, 464] width 130 height 11
type input "DISCOUNT10"
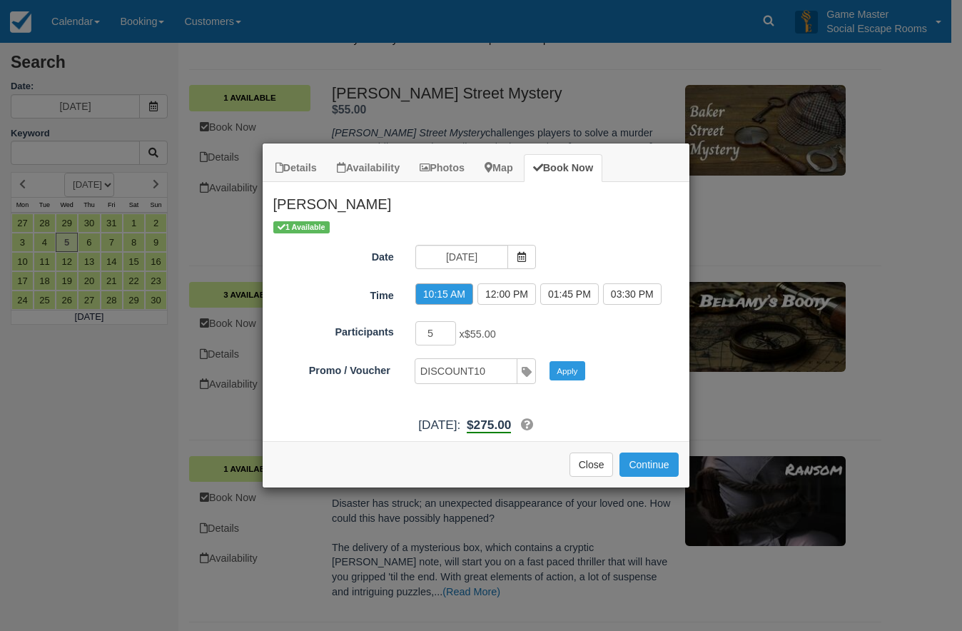
click at [566, 386] on div "1 Available Date 05/11/2025 Time 10:15 AM 12:00 PM 01:45 PM 03:30 PM Participan…" at bounding box center [475, 314] width 427 height 190
click at [568, 370] on button "Apply" at bounding box center [567, 370] width 36 height 19
click at [649, 456] on button "Continue" at bounding box center [648, 464] width 58 height 24
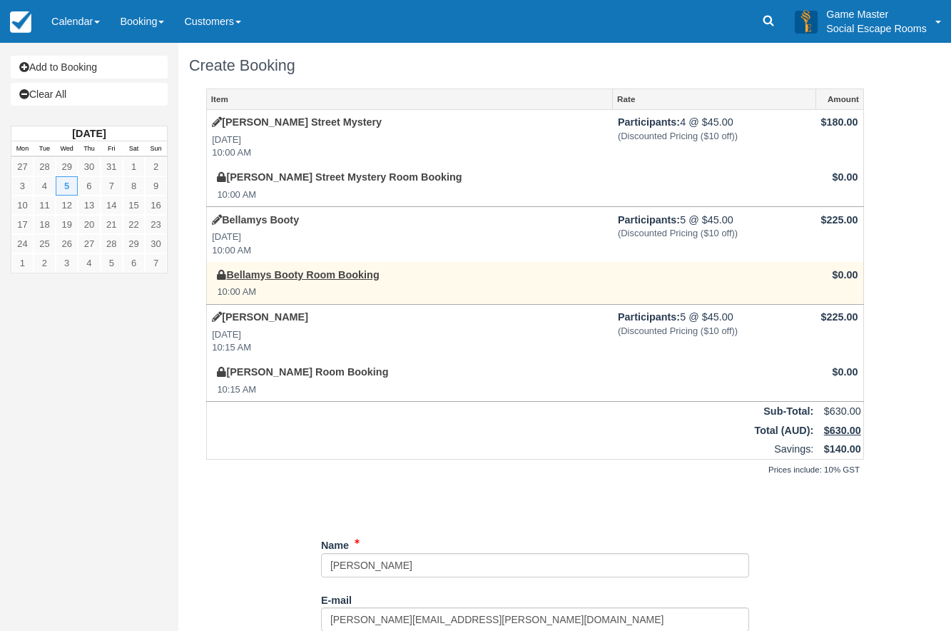
scroll to position [208, 0]
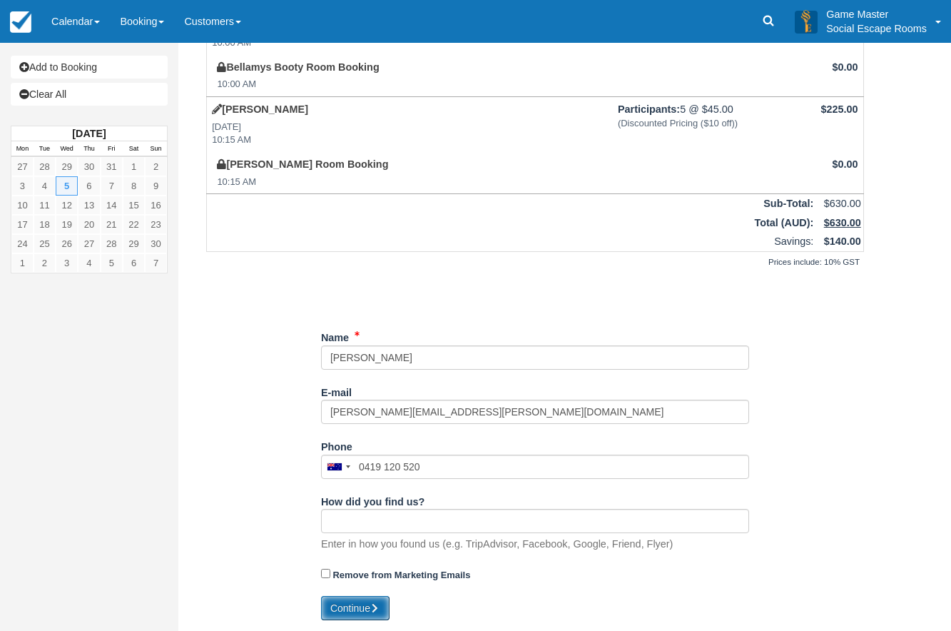
click at [348, 611] on button "Continue" at bounding box center [355, 608] width 68 height 24
type input "[PHONE_NUMBER]"
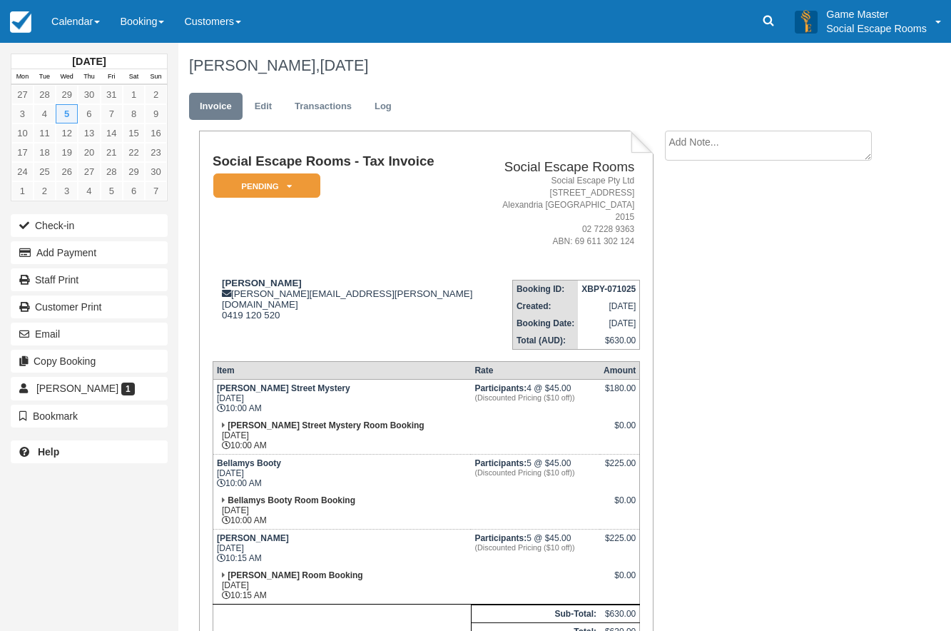
click at [709, 123] on ul "Invoice Edit Transactions Log" at bounding box center [535, 109] width 692 height 43
click at [710, 136] on textarea at bounding box center [768, 171] width 207 height 80
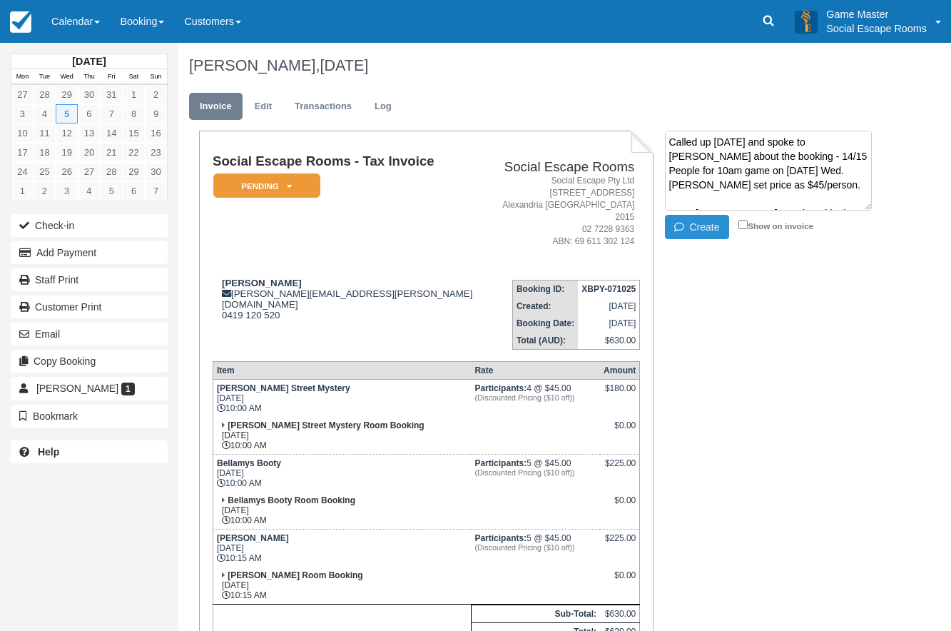
click at [705, 221] on button "Create" at bounding box center [697, 227] width 64 height 24
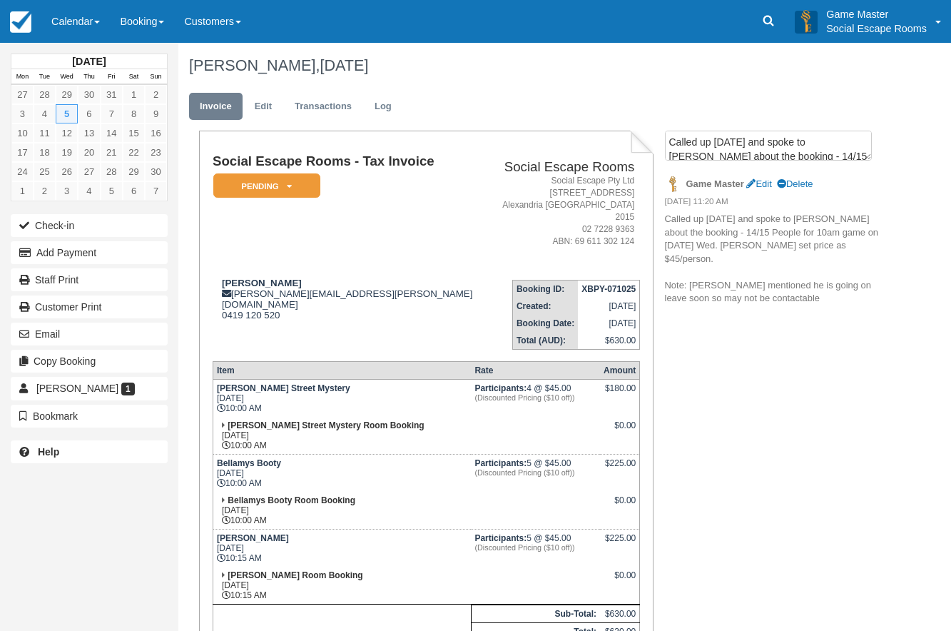
click at [801, 337] on div "Social Escape Rooms - Tax Invoice Pending   Reserved Deposit Paid Blocked for C…" at bounding box center [534, 466] width 713 height 670
click at [761, 185] on link "Edit" at bounding box center [758, 183] width 25 height 11
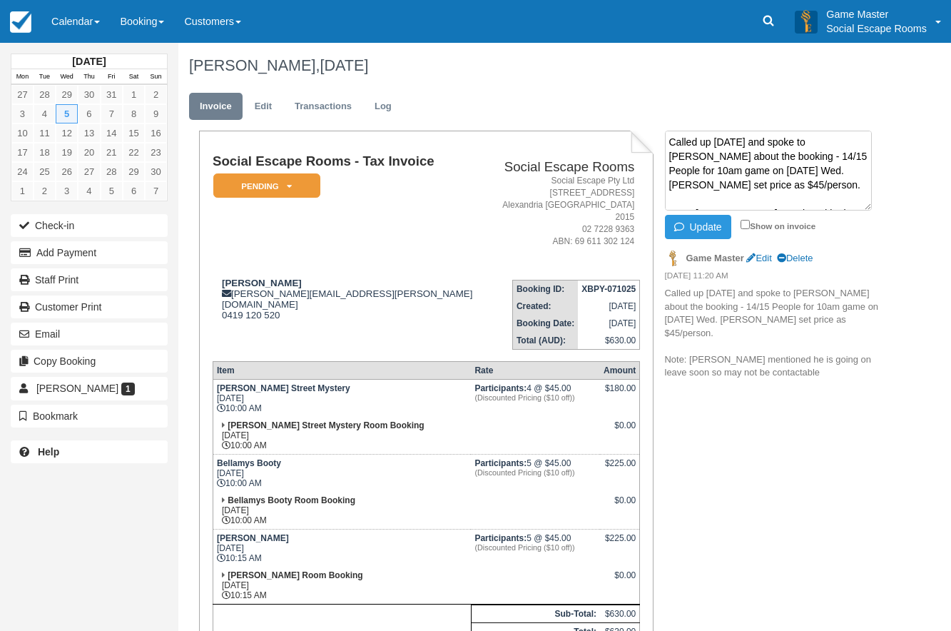
click at [781, 185] on textarea "Called up on Friday and spoke to Mark about the booking - 14/15 People for 10am…" at bounding box center [768, 171] width 207 height 80
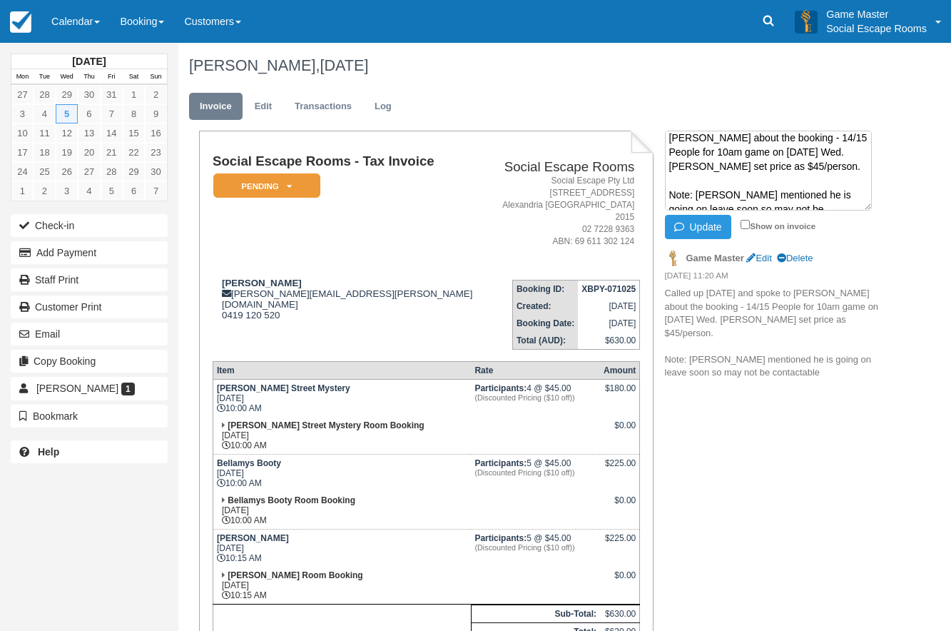
scroll to position [29, 0]
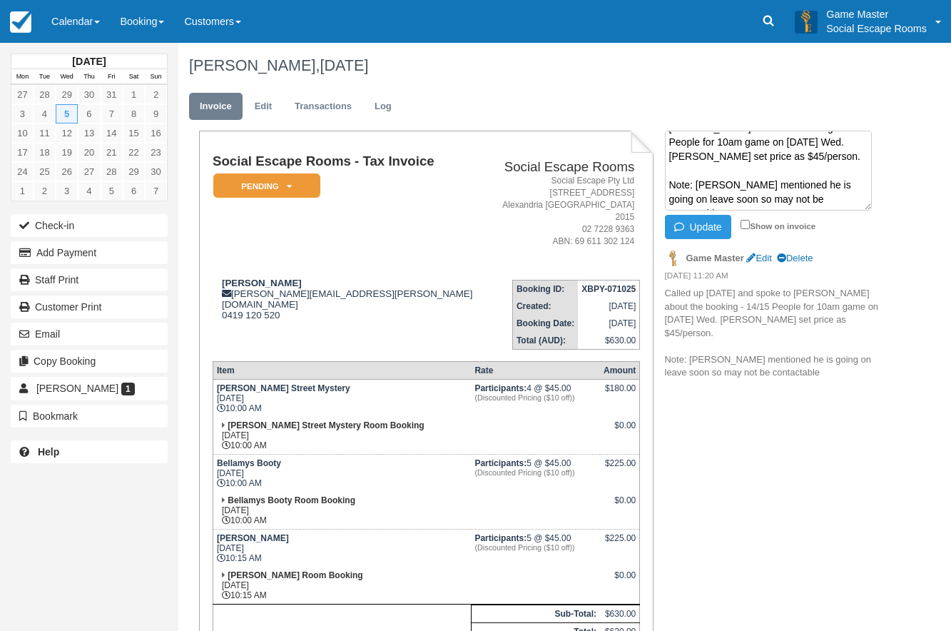
drag, startPoint x: 839, startPoint y: 203, endPoint x: 663, endPoint y: 180, distance: 176.9
click at [663, 180] on div "Called up on Friday and spoke to Mark about the booking - 14/15 People for 10am…" at bounding box center [773, 260] width 238 height 258
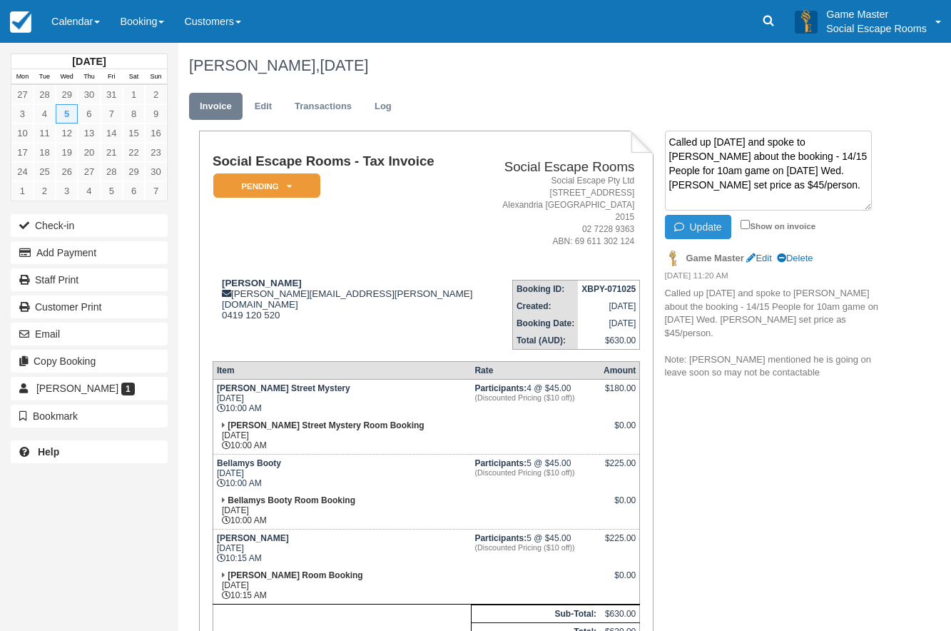
type textarea "Called up on Friday and spoke to Mark about the booking - 14/15 People for 10am…"
click at [696, 229] on button "Update" at bounding box center [698, 227] width 66 height 24
click at [718, 153] on textarea "Called up on Friday and spoke to Mark about the booking - 14/15 People for 10am…" at bounding box center [768, 171] width 207 height 80
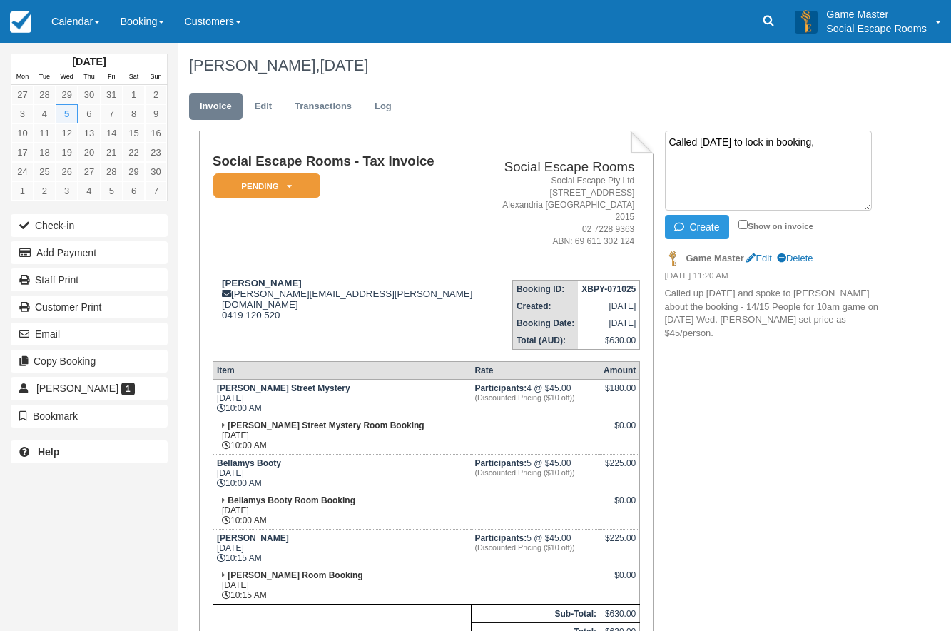
paste textarea "Note: John mentioned he is going on leave soon so may not be contactable"
click at [832, 141] on textarea "Called 7/10 Tues to lock in booking, Note: John mentioned he is going on leave …" at bounding box center [768, 171] width 207 height 80
type textarea "Called 7/10 Tues to lock in booking Note: John mentioned he is going on leave s…"
click at [700, 231] on button "Create" at bounding box center [697, 227] width 64 height 24
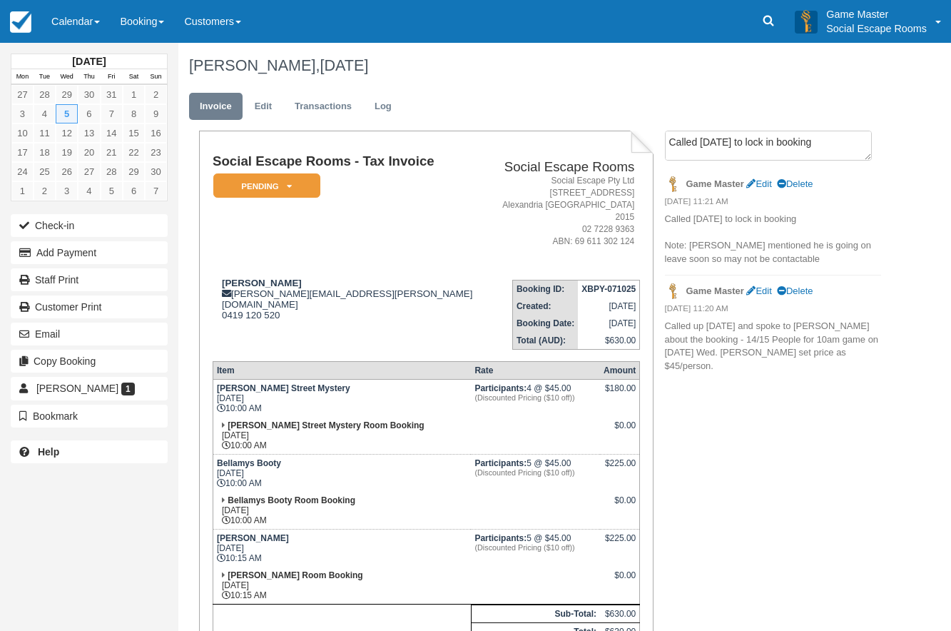
click at [879, 218] on p "Called 7/10 Tues to lock in booking Note: John mentioned he is going on leave s…" at bounding box center [773, 239] width 216 height 53
click at [61, 21] on link "Calendar" at bounding box center [75, 21] width 68 height 43
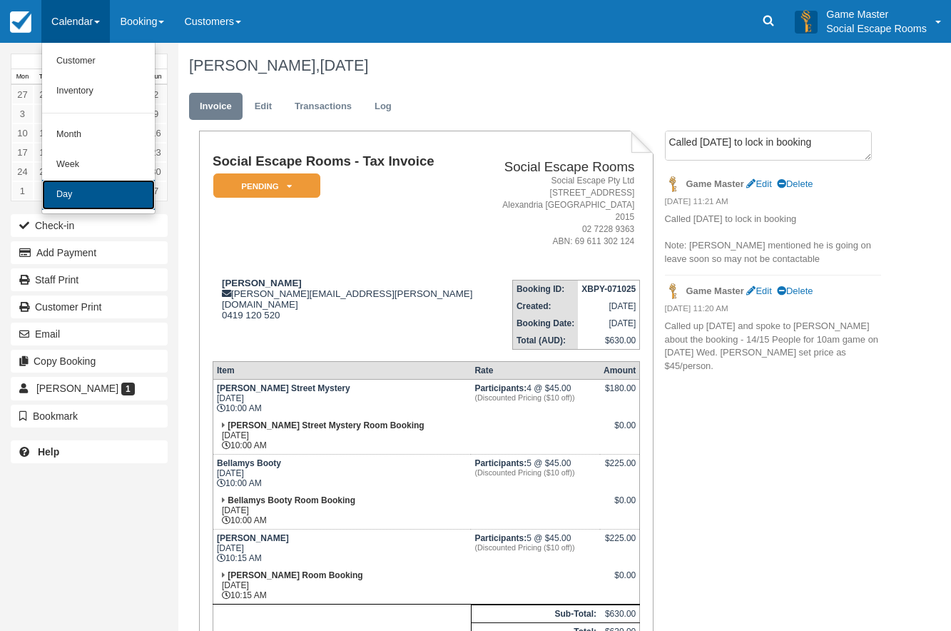
click at [105, 203] on link "Day" at bounding box center [98, 195] width 113 height 30
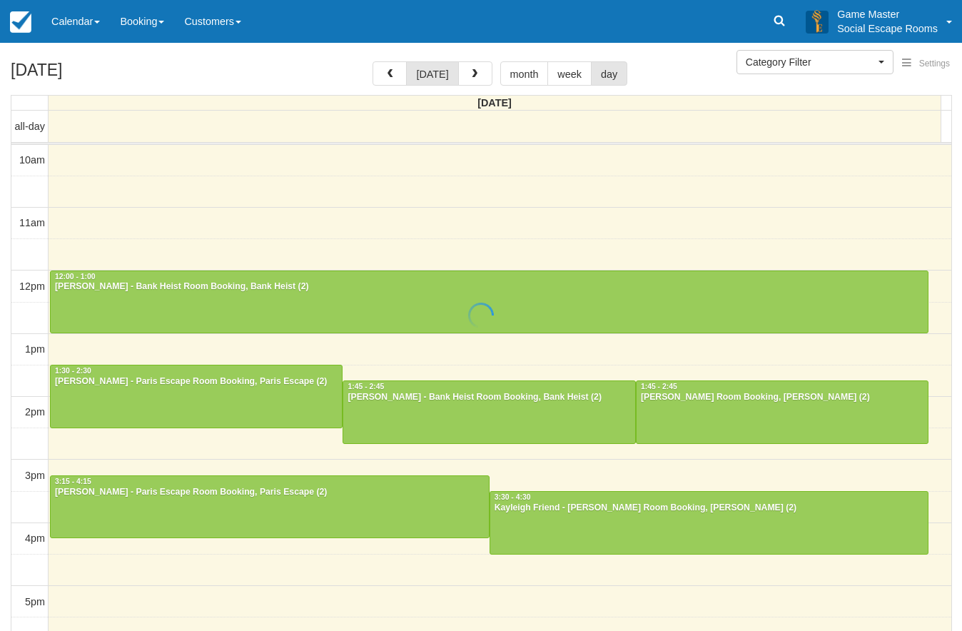
select select
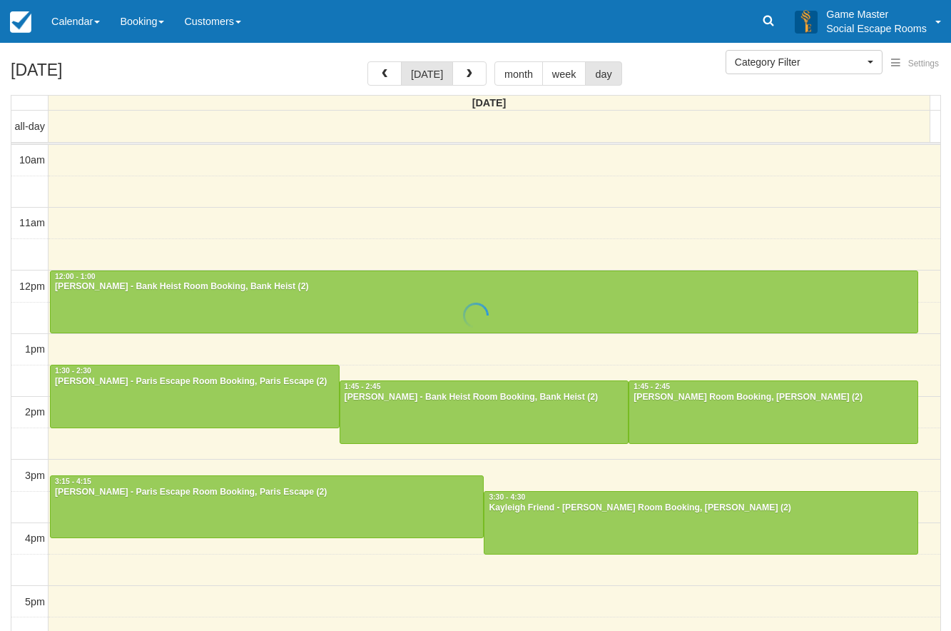
scroll to position [63, 0]
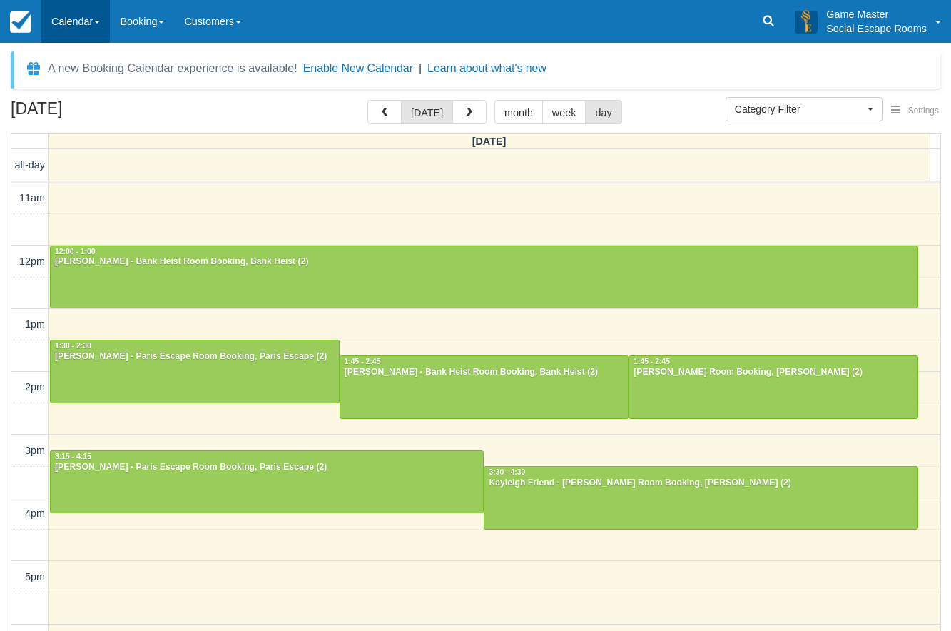
click at [76, 4] on link "Calendar" at bounding box center [75, 21] width 68 height 43
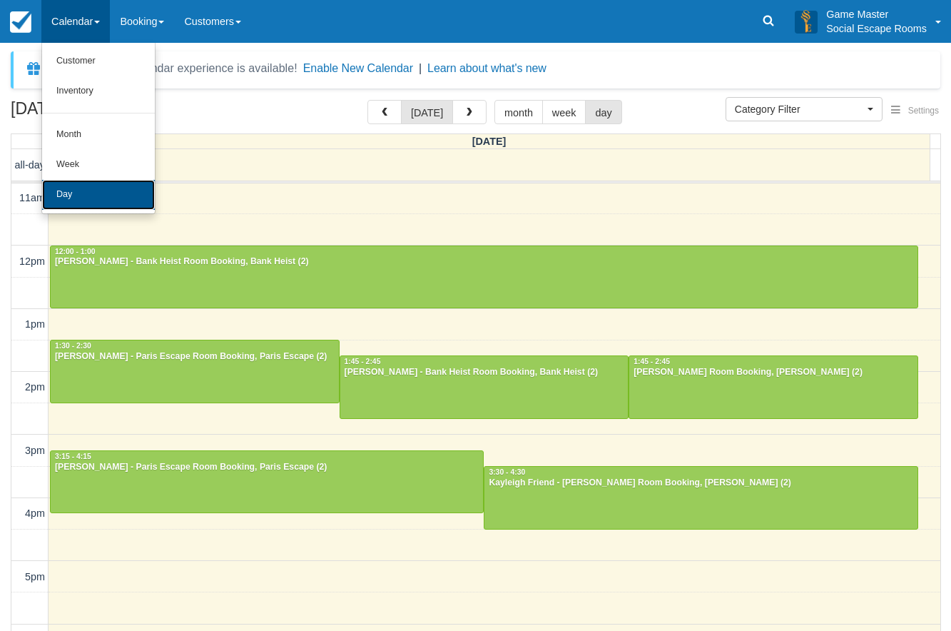
click at [77, 198] on link "Day" at bounding box center [98, 195] width 113 height 30
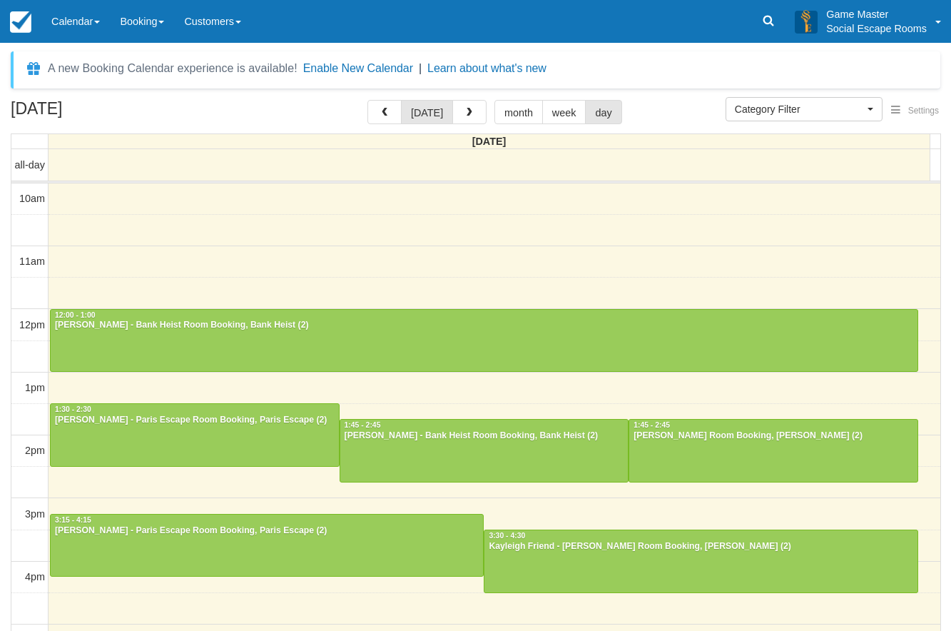
select select
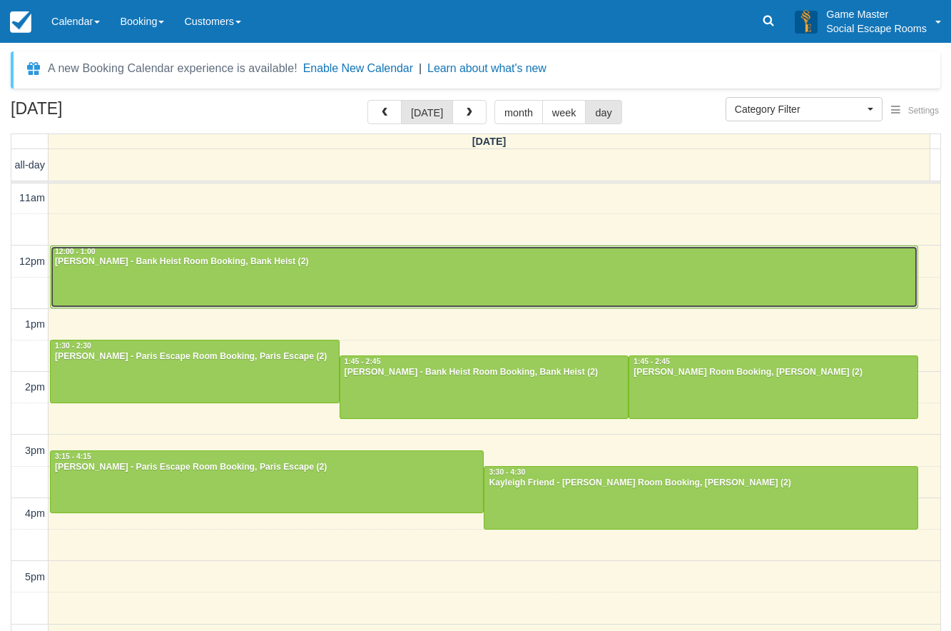
click at [273, 266] on div "[PERSON_NAME] - Bank Heist Room Booking, Bank Heist (2)" at bounding box center [484, 261] width 860 height 11
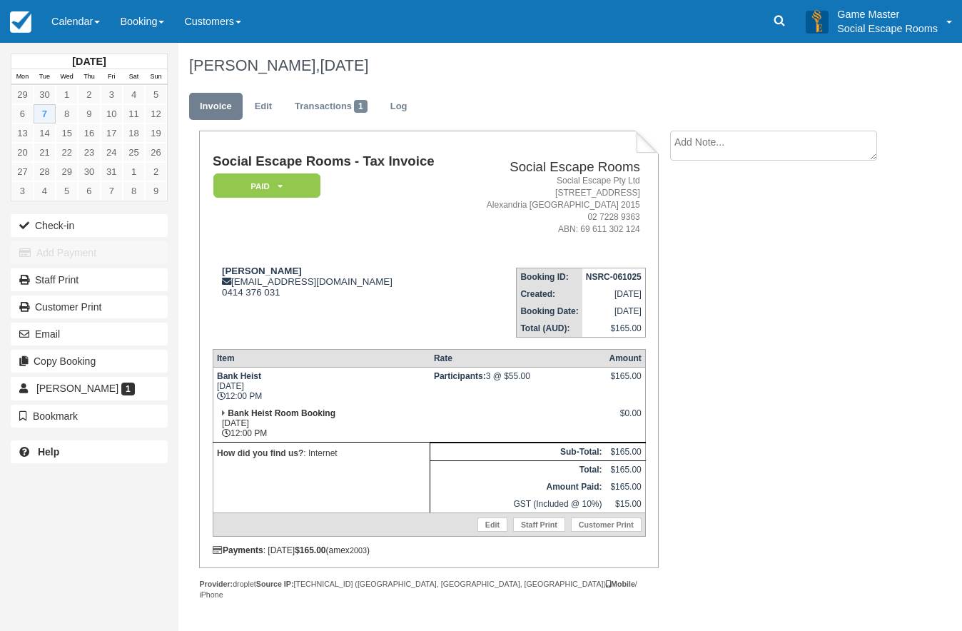
click at [411, 326] on td "[PERSON_NAME] [PERSON_NAME][EMAIL_ADDRESS][DOMAIN_NAME] 0414 376 031" at bounding box center [337, 296] width 248 height 81
click at [61, 21] on link "Calendar" at bounding box center [75, 21] width 68 height 43
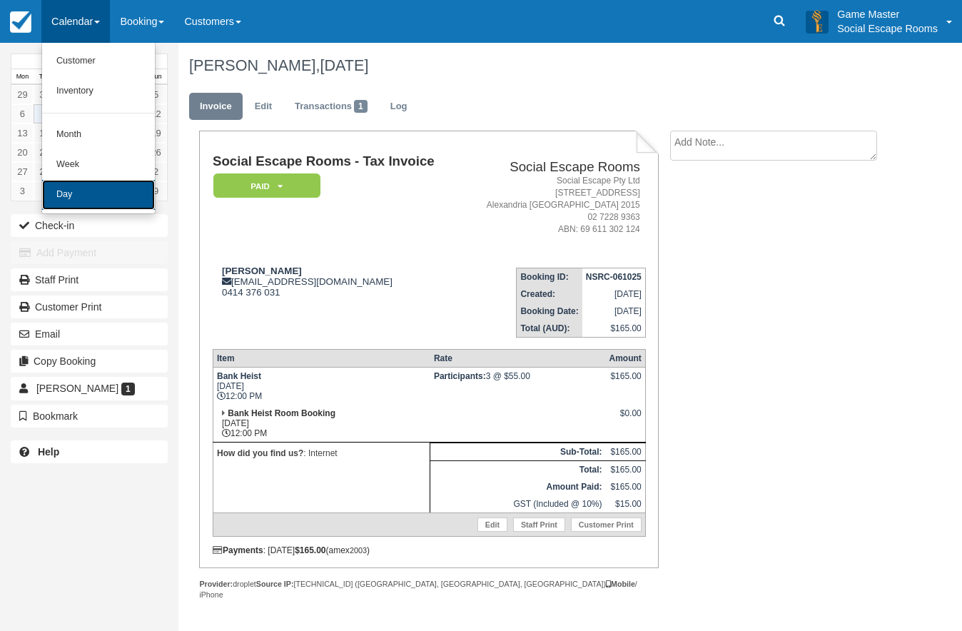
click at [122, 199] on link "Day" at bounding box center [98, 195] width 113 height 30
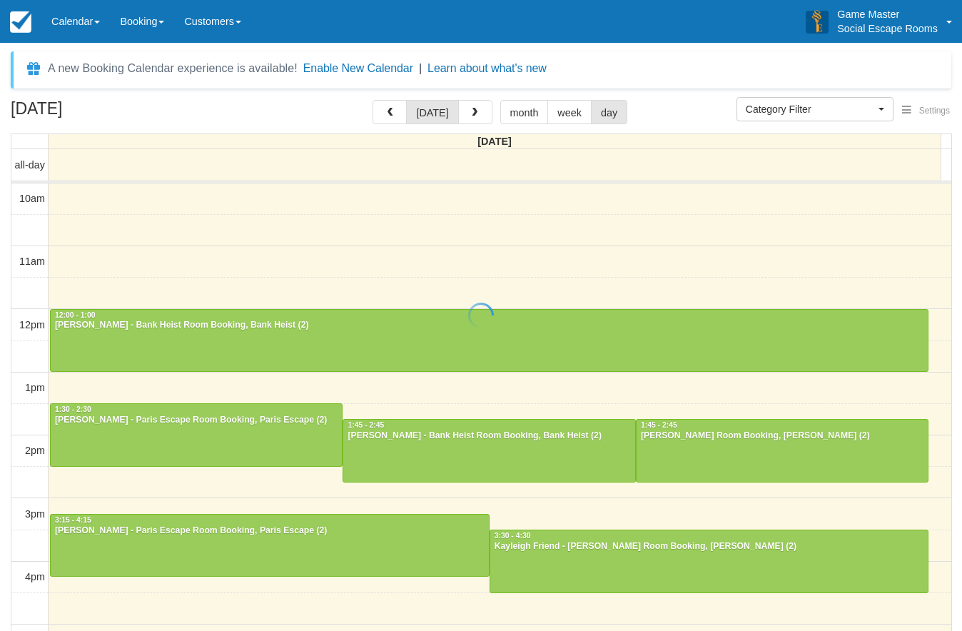
select select
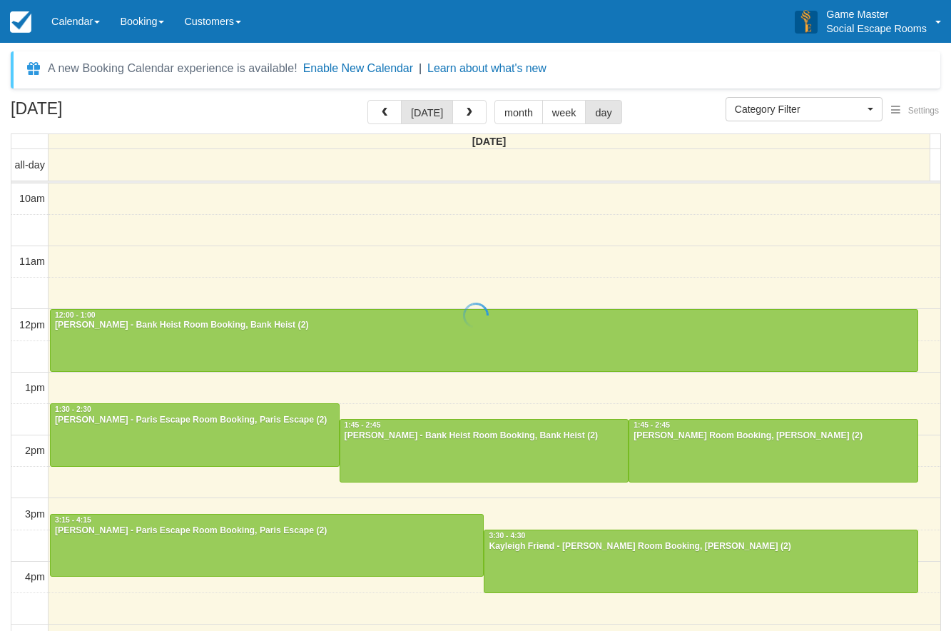
scroll to position [63, 0]
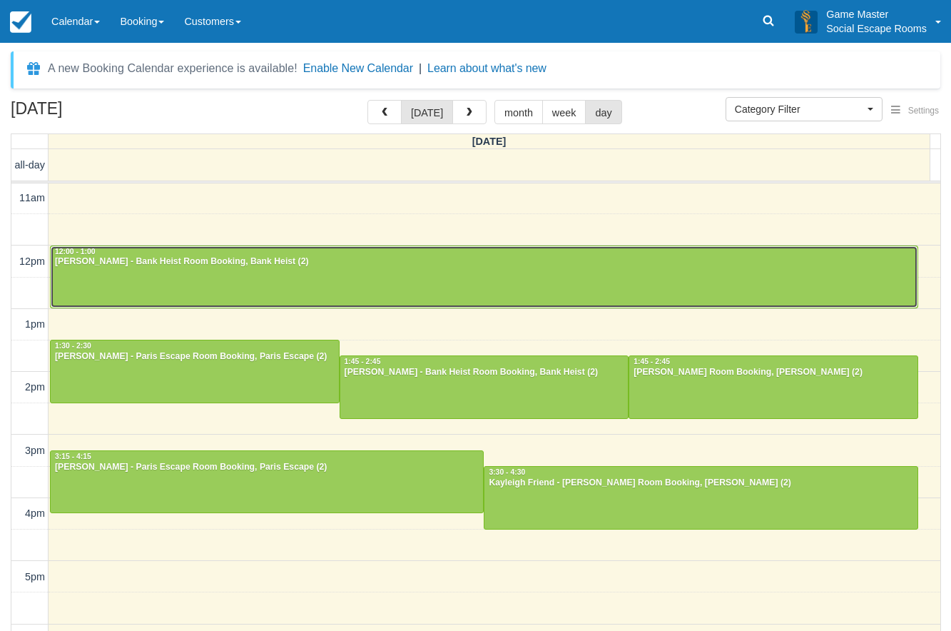
click at [270, 280] on div at bounding box center [484, 276] width 867 height 61
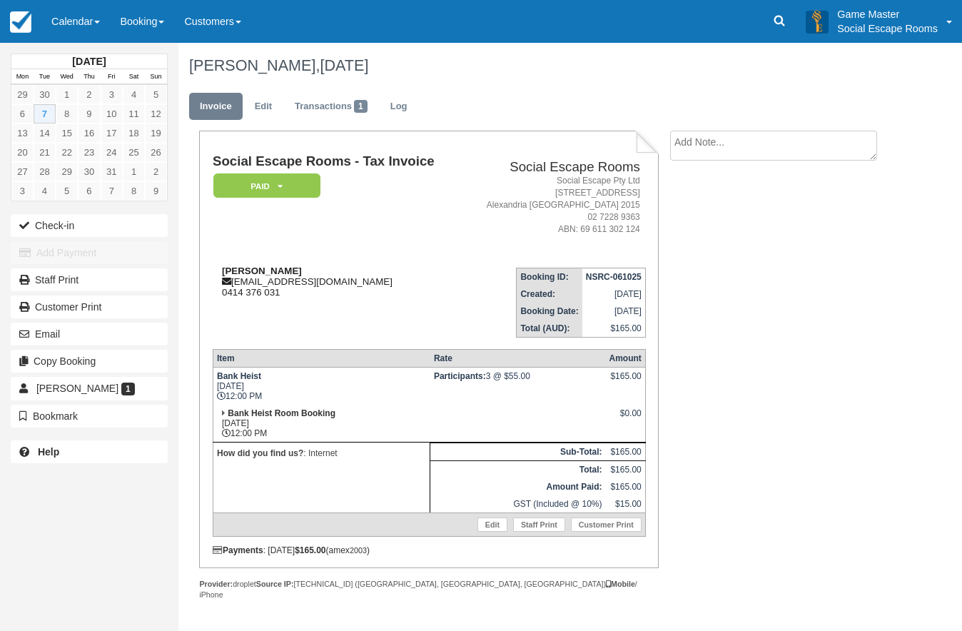
click at [428, 285] on div "Cara Levin levincara@gmail.com 0414 376 031" at bounding box center [337, 281] width 248 height 32
click at [342, 283] on div "[PERSON_NAME] [PERSON_NAME][EMAIL_ADDRESS][DOMAIN_NAME] 0414 376 031" at bounding box center [337, 281] width 248 height 32
drag, startPoint x: 272, startPoint y: 267, endPoint x: 220, endPoint y: 263, distance: 52.2
click at [220, 263] on td "Cara Levin levincara@gmail.com 0414 376 031" at bounding box center [337, 296] width 248 height 81
click at [310, 277] on div "Cara Levin levincara@gmail.com 0414 376 031" at bounding box center [337, 281] width 248 height 32
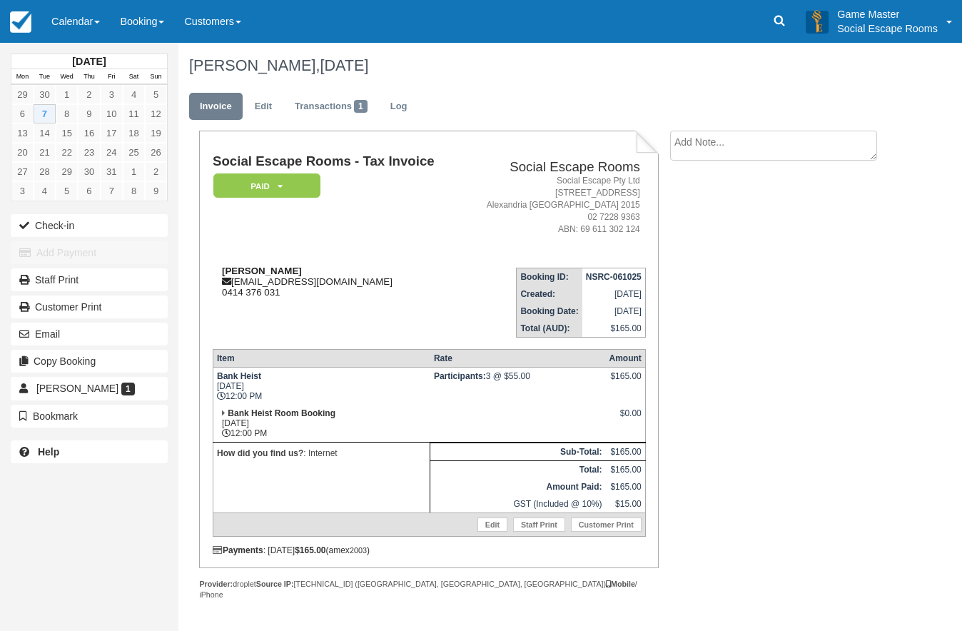
click at [318, 274] on div "Cara Levin levincara@gmail.com 0414 376 031" at bounding box center [337, 281] width 248 height 32
click at [83, 215] on button "Check-in" at bounding box center [89, 225] width 157 height 23
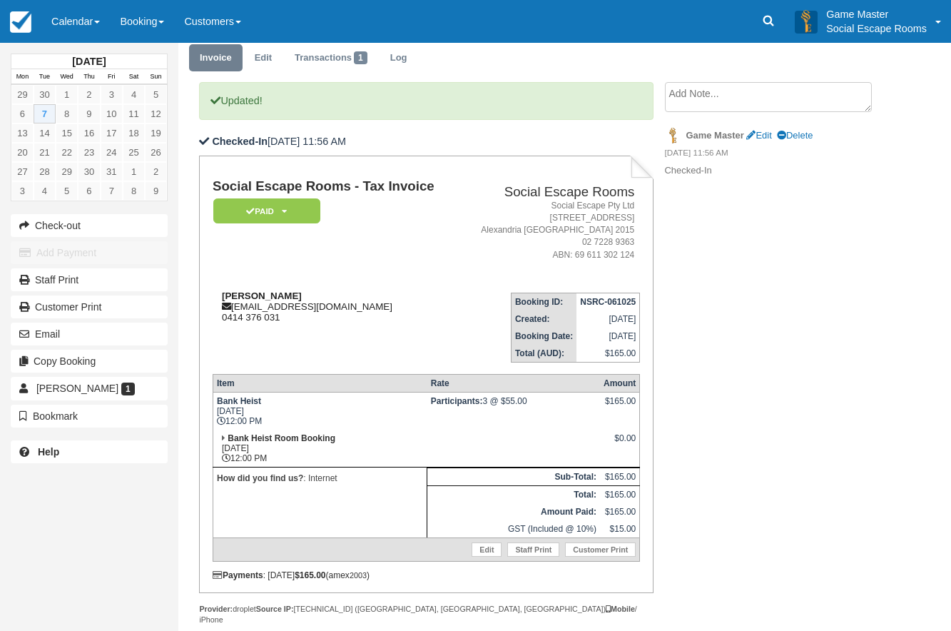
scroll to position [63, 0]
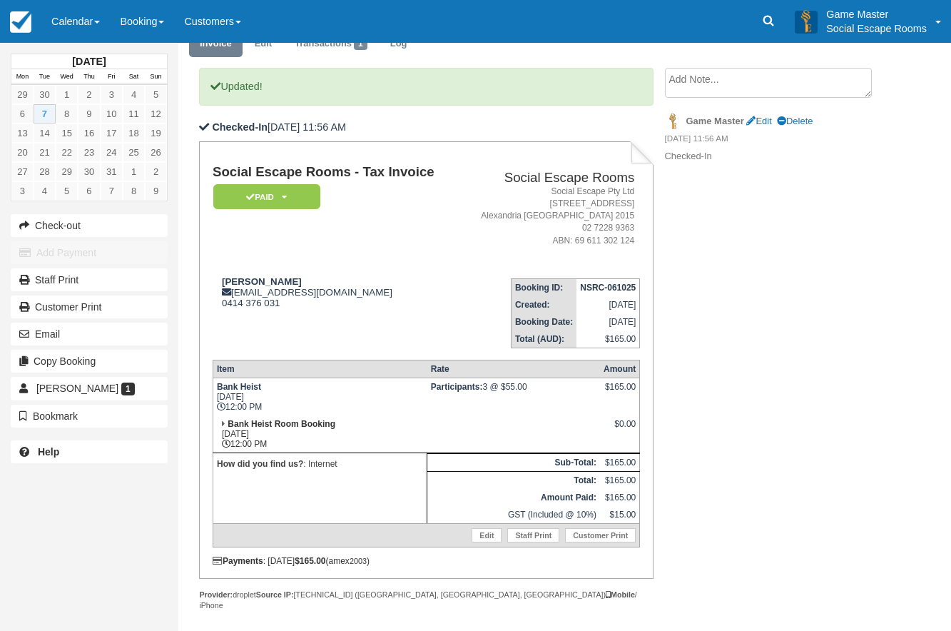
click at [441, 328] on td "[PERSON_NAME] [PERSON_NAME][EMAIL_ADDRESS][DOMAIN_NAME] 0414 376 031" at bounding box center [335, 307] width 245 height 81
drag, startPoint x: 338, startPoint y: 295, endPoint x: 277, endPoint y: 315, distance: 63.6
click at [260, 287] on div "[PERSON_NAME] [PERSON_NAME][EMAIL_ADDRESS][DOMAIN_NAME] 0414 376 031" at bounding box center [335, 292] width 245 height 32
click at [288, 326] on td "[PERSON_NAME] [PERSON_NAME][EMAIL_ADDRESS][DOMAIN_NAME] 0414 376 031" at bounding box center [335, 307] width 245 height 81
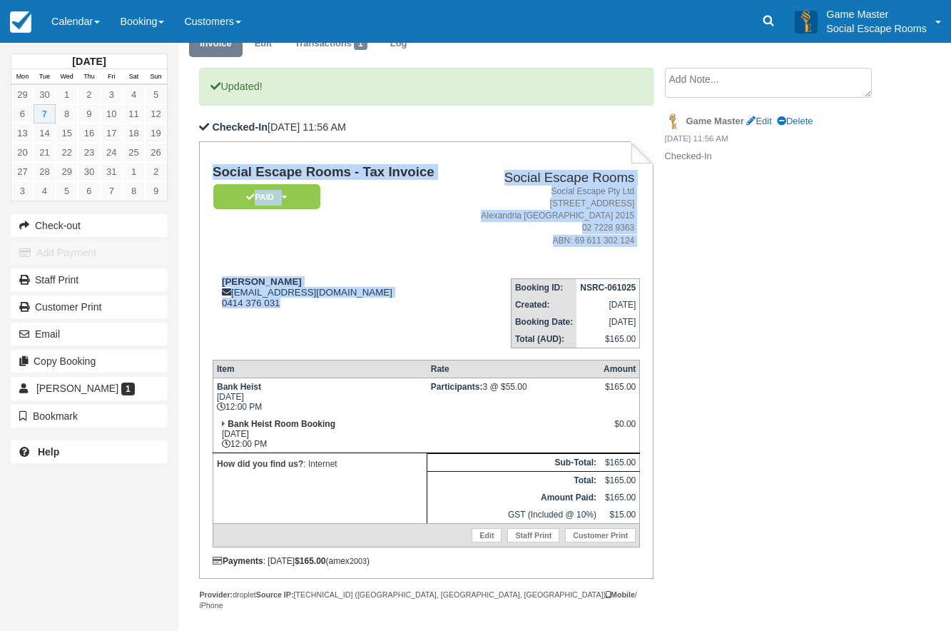
drag, startPoint x: 230, startPoint y: 290, endPoint x: 210, endPoint y: 279, distance: 23.0
click at [210, 279] on div "Social Escape Rooms - Tax Invoice Paid   Pending Reserved Deposit Blocked for C…" at bounding box center [426, 359] width 454 height 437
click at [256, 297] on div "[PERSON_NAME] [PERSON_NAME][EMAIL_ADDRESS][DOMAIN_NAME] 0414 376 031" at bounding box center [335, 292] width 245 height 32
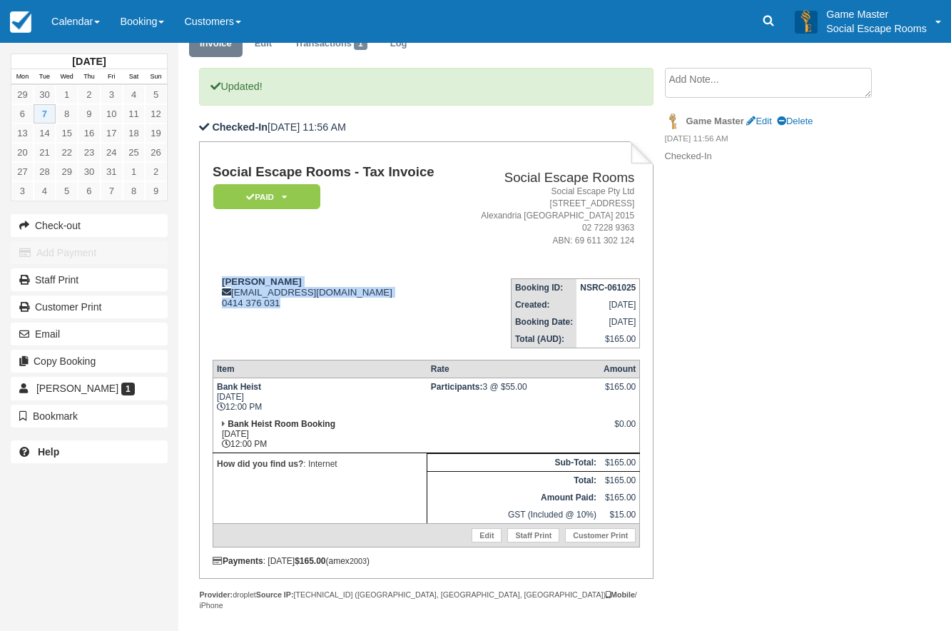
drag, startPoint x: 309, startPoint y: 305, endPoint x: 214, endPoint y: 270, distance: 101.1
click at [214, 270] on td "[PERSON_NAME] [PERSON_NAME][EMAIL_ADDRESS][DOMAIN_NAME] 0414 376 031" at bounding box center [335, 307] width 245 height 81
click at [278, 285] on div "[PERSON_NAME] [PERSON_NAME][EMAIL_ADDRESS][DOMAIN_NAME] 0414 376 031" at bounding box center [335, 292] width 245 height 32
click at [93, 31] on link "Calendar" at bounding box center [75, 21] width 68 height 43
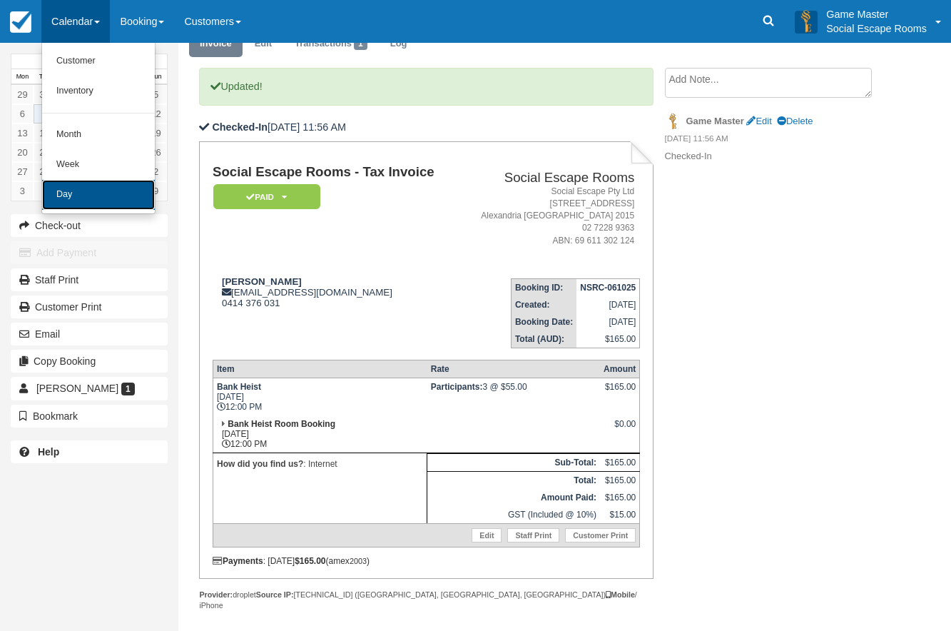
click at [112, 200] on link "Day" at bounding box center [98, 195] width 113 height 30
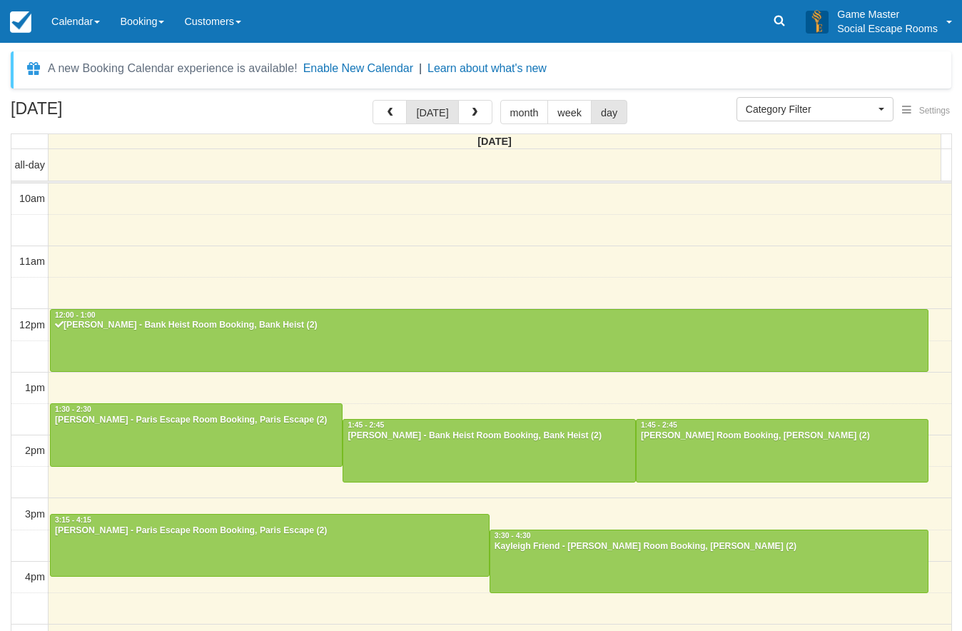
select select
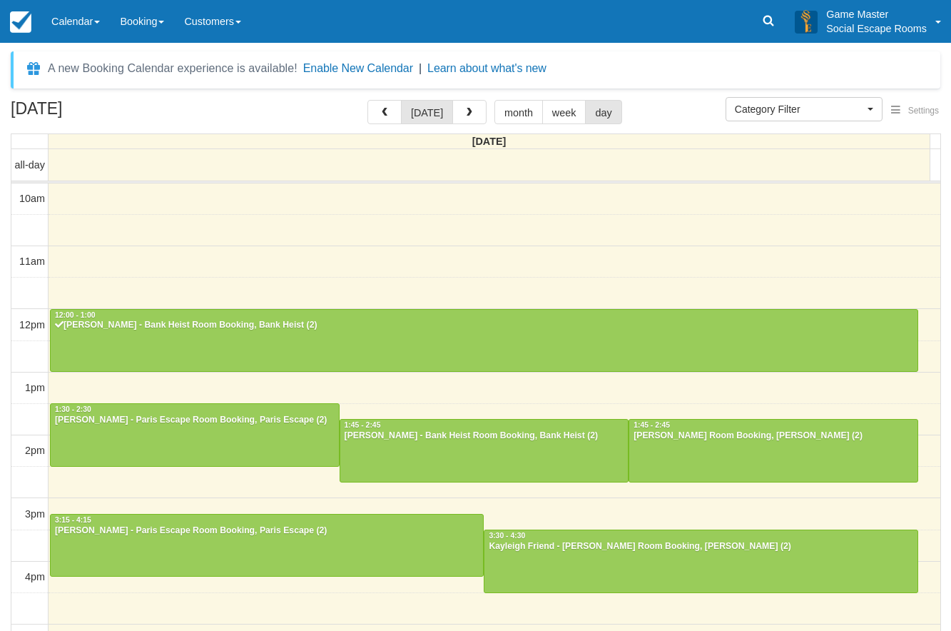
scroll to position [63, 0]
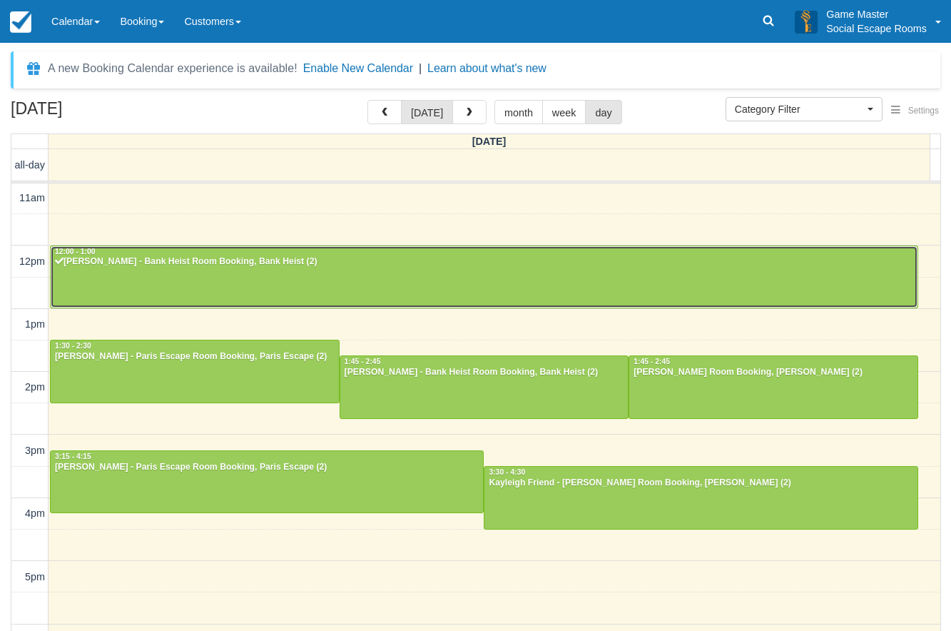
click at [152, 264] on div "[PERSON_NAME] - Bank Heist Room Booking, Bank Heist (2)" at bounding box center [484, 261] width 860 height 11
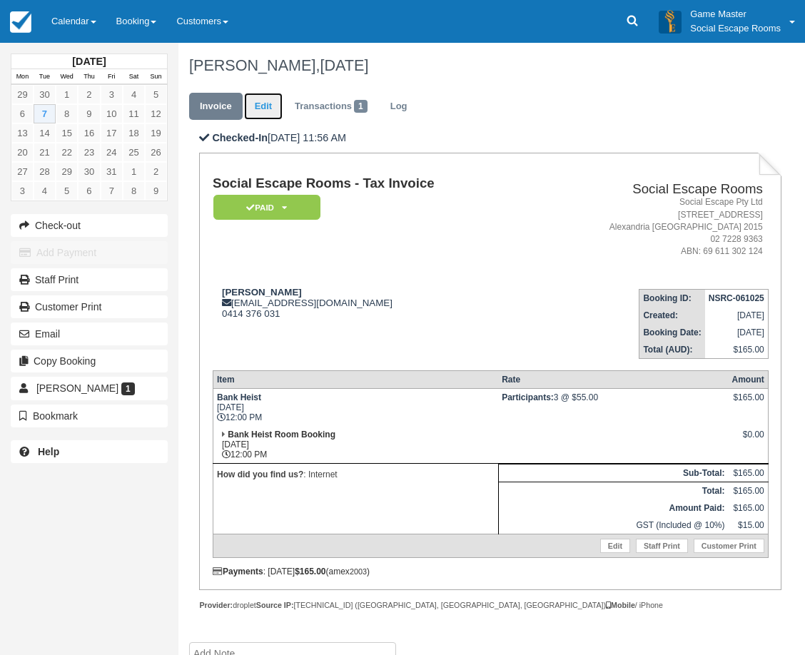
click at [267, 103] on link "Edit" at bounding box center [263, 107] width 39 height 28
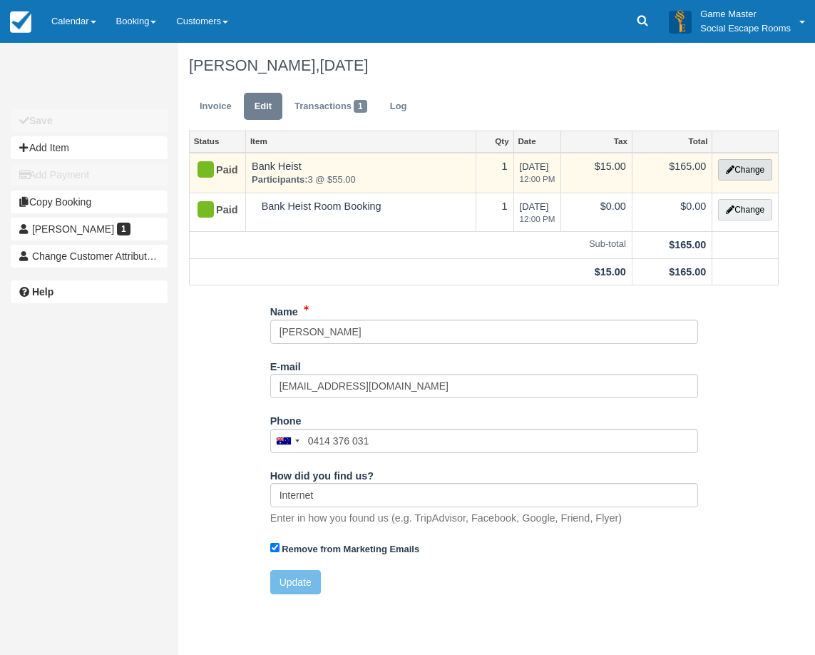
click at [752, 170] on button "Change" at bounding box center [745, 169] width 54 height 21
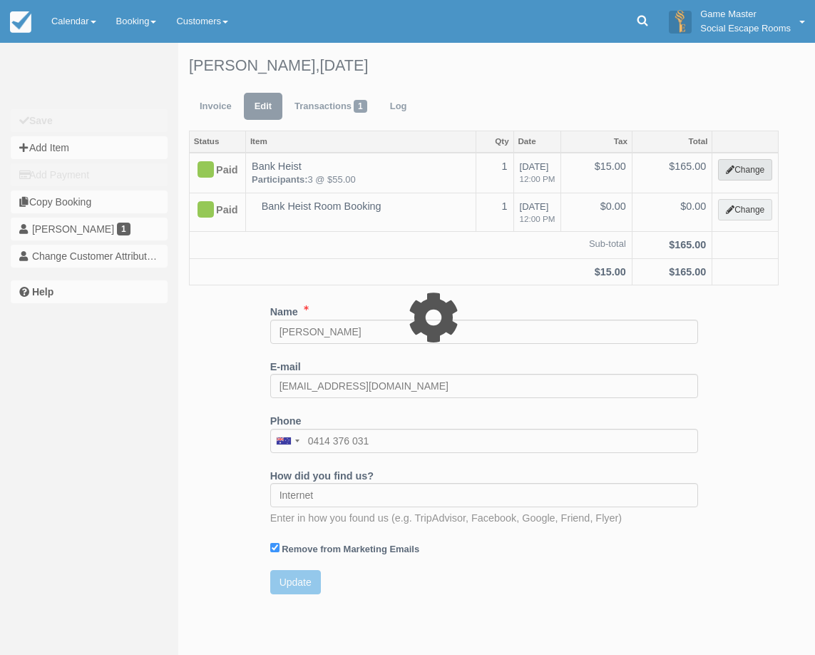
select select "2"
type input "165.00"
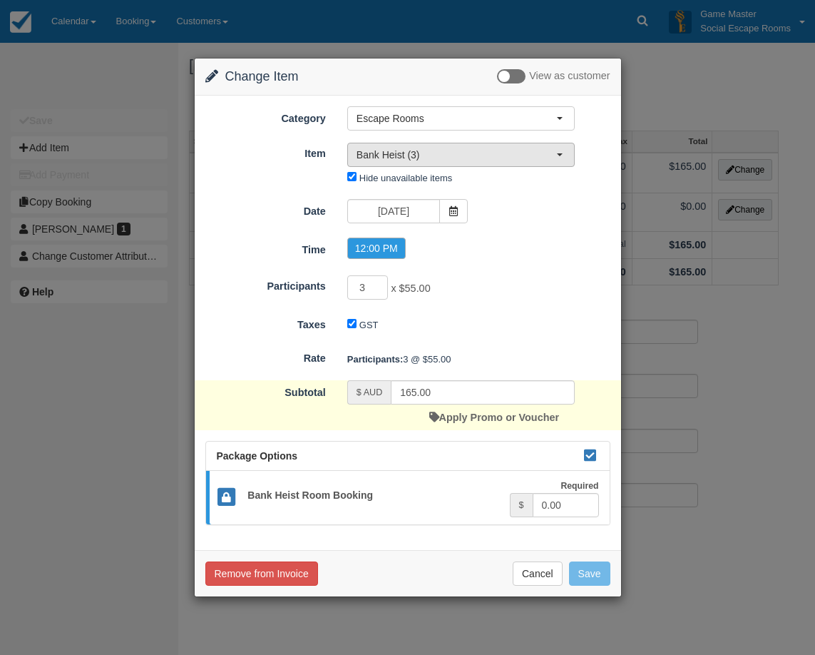
click at [442, 163] on button "Bank Heist (3)" at bounding box center [461, 155] width 228 height 24
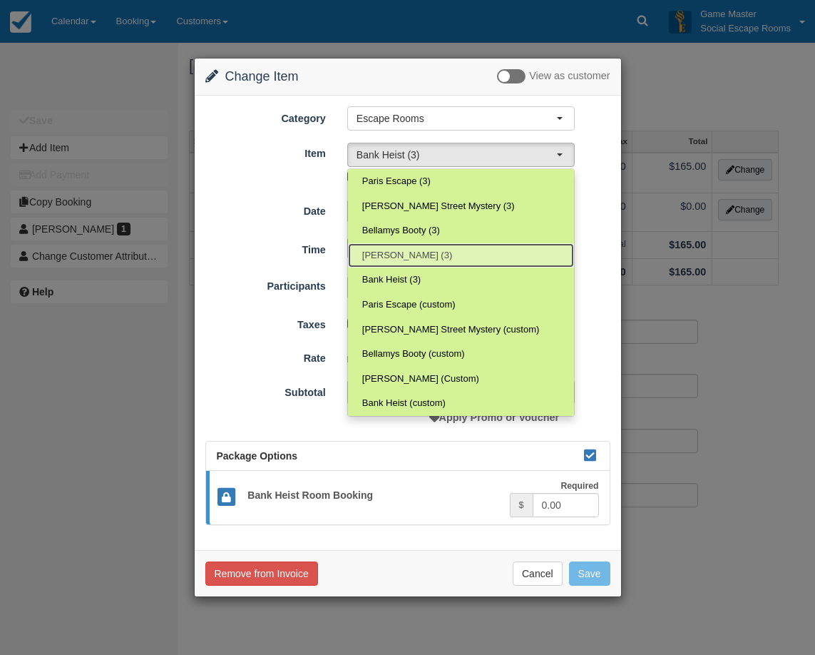
click at [427, 255] on link "[PERSON_NAME] (3)" at bounding box center [461, 255] width 226 height 25
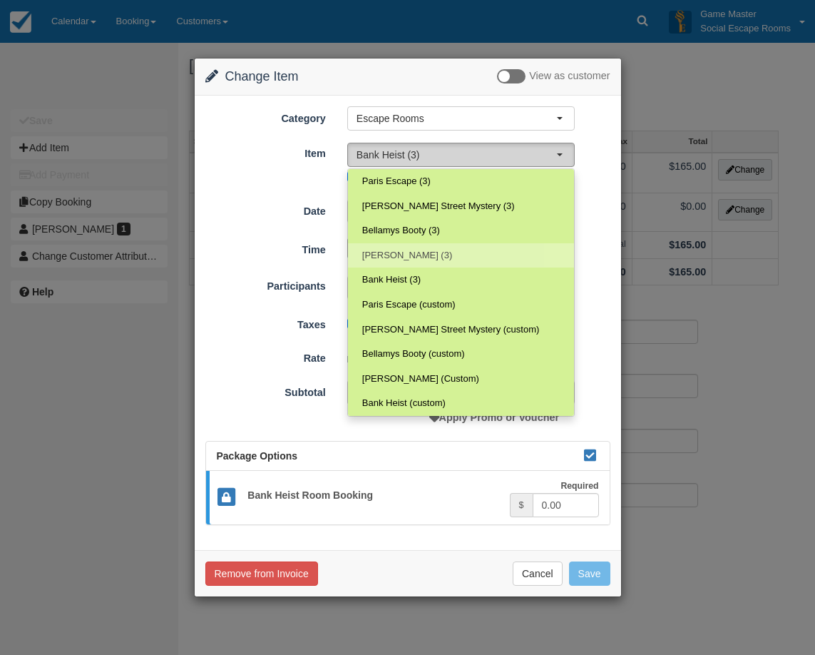
select select "31"
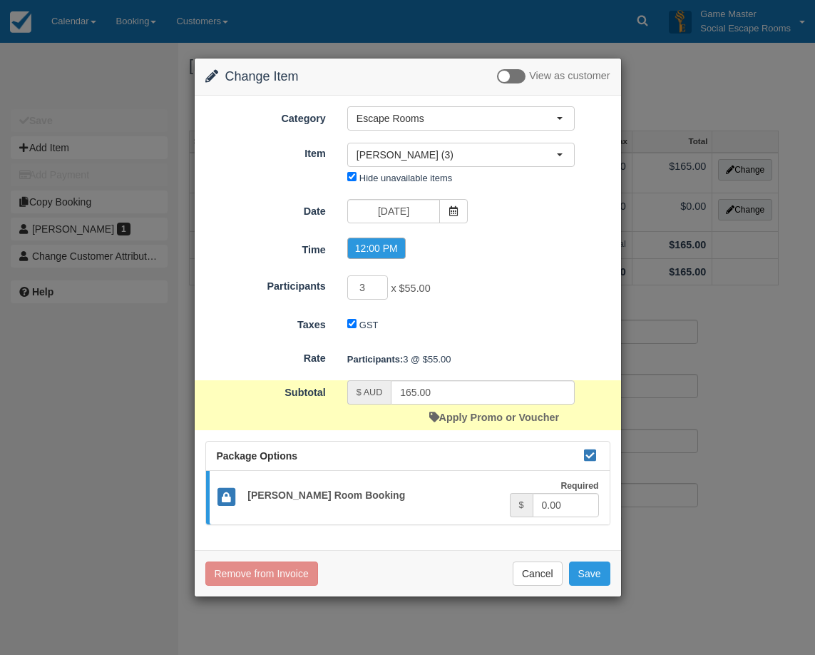
click at [484, 266] on form "Category Escape Rooms Merchandise Game Resources Staff Resources Escape Rooms (…" at bounding box center [407, 315] width 405 height 419
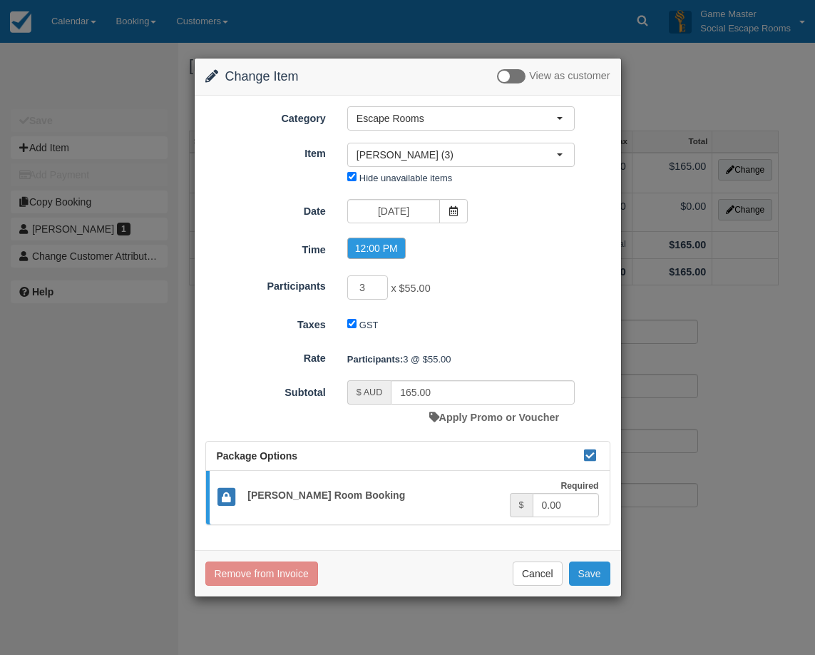
click at [596, 574] on button "Save" at bounding box center [589, 573] width 41 height 24
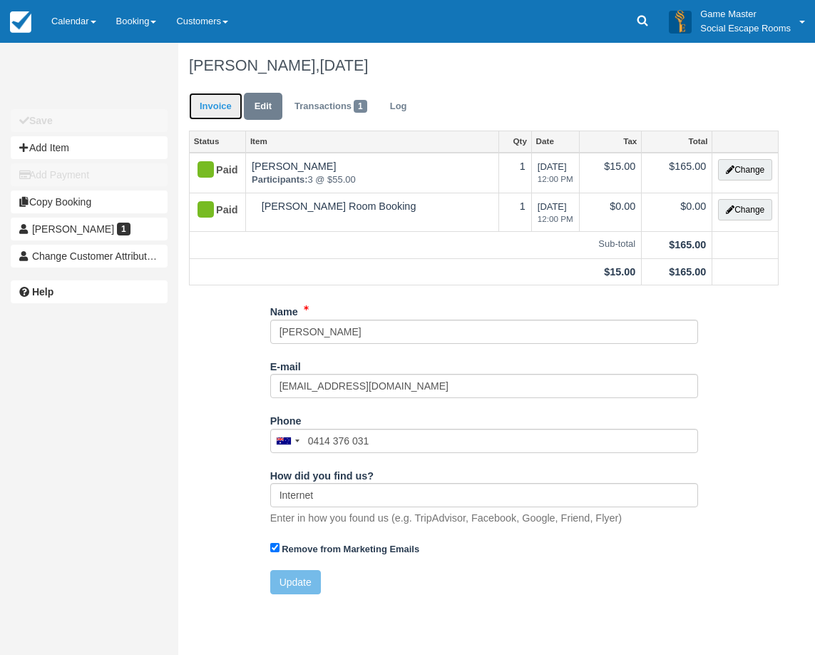
click at [216, 104] on link "Invoice" at bounding box center [215, 107] width 53 height 28
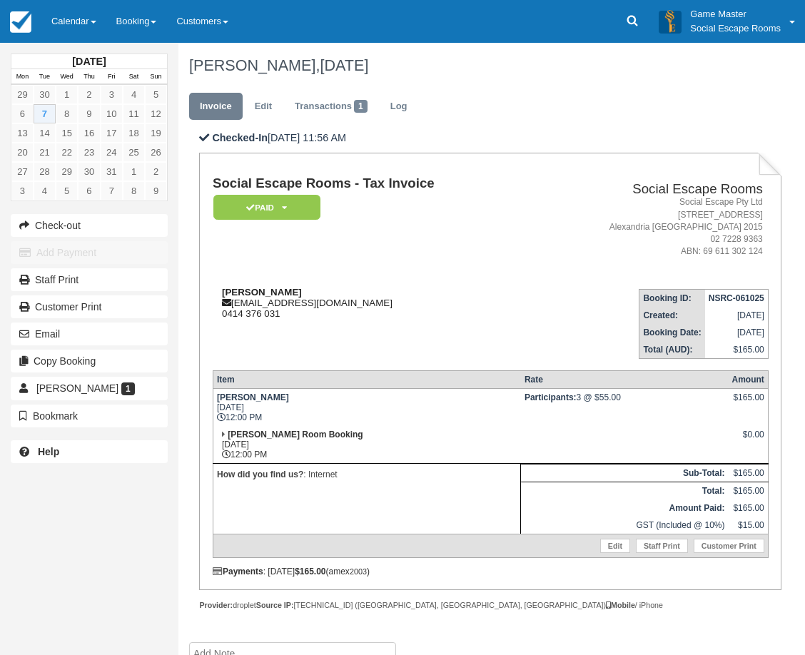
click at [384, 300] on div "[PERSON_NAME] [PERSON_NAME][EMAIL_ADDRESS][DOMAIN_NAME] 0414 376 031" at bounding box center [372, 303] width 319 height 32
click at [68, 26] on link "Calendar" at bounding box center [73, 21] width 65 height 43
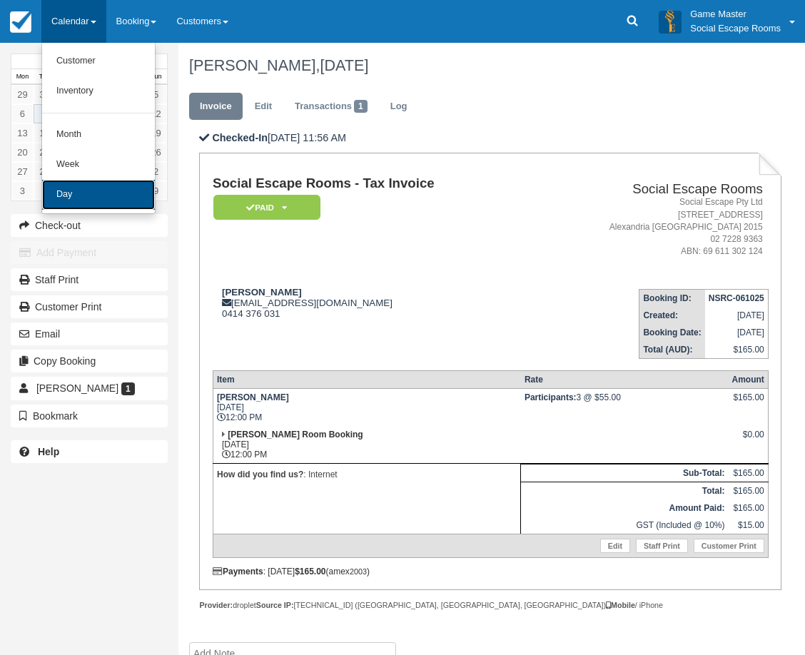
click at [119, 199] on link "Day" at bounding box center [98, 195] width 113 height 30
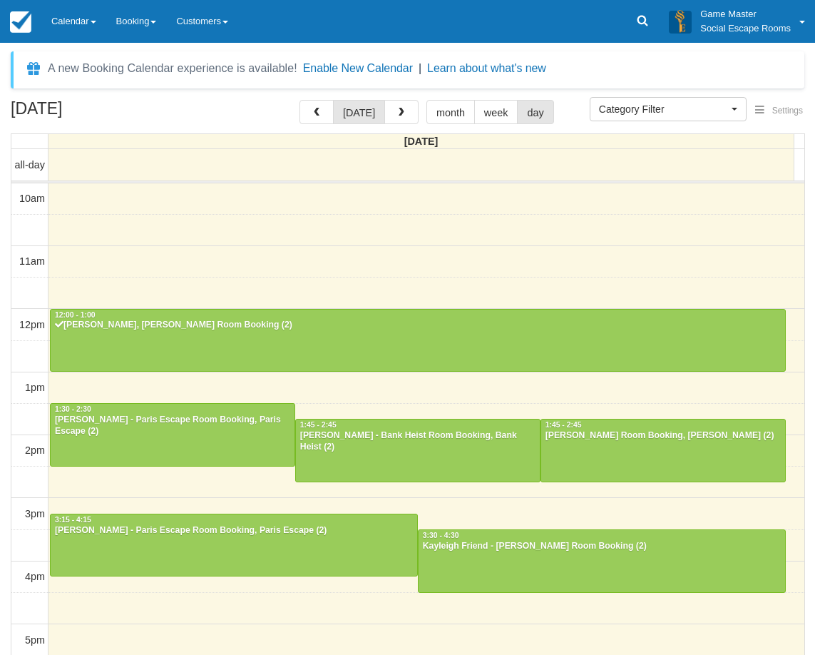
select select
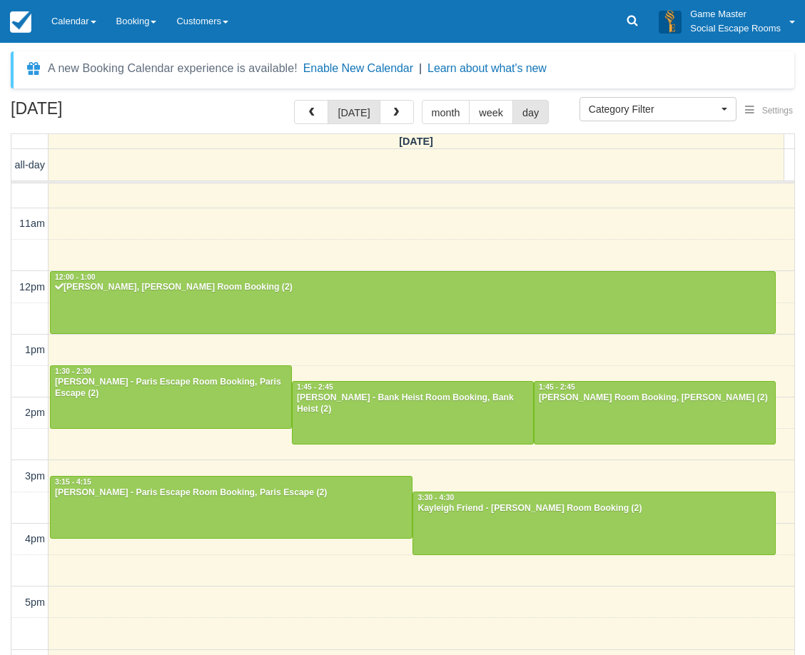
scroll to position [71, 0]
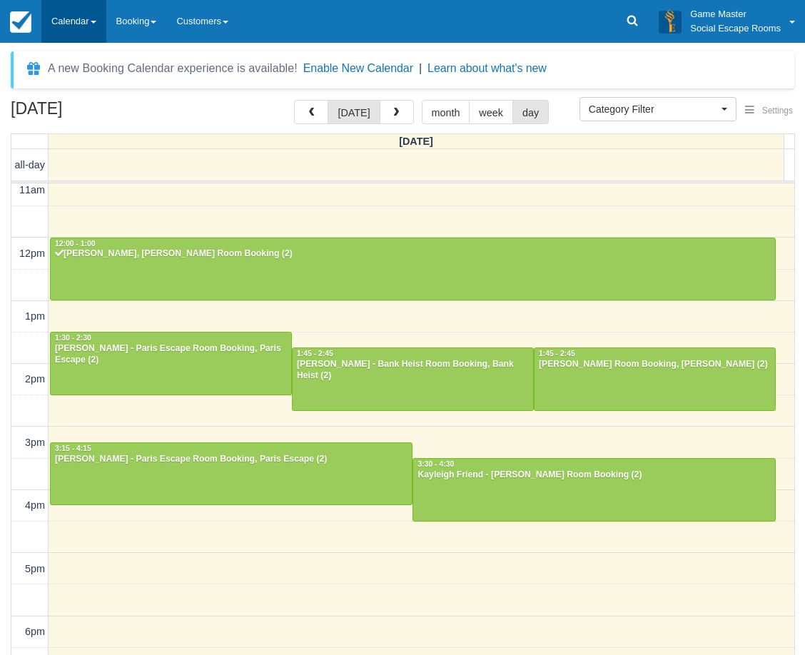
click at [76, 19] on link "Calendar" at bounding box center [73, 21] width 65 height 43
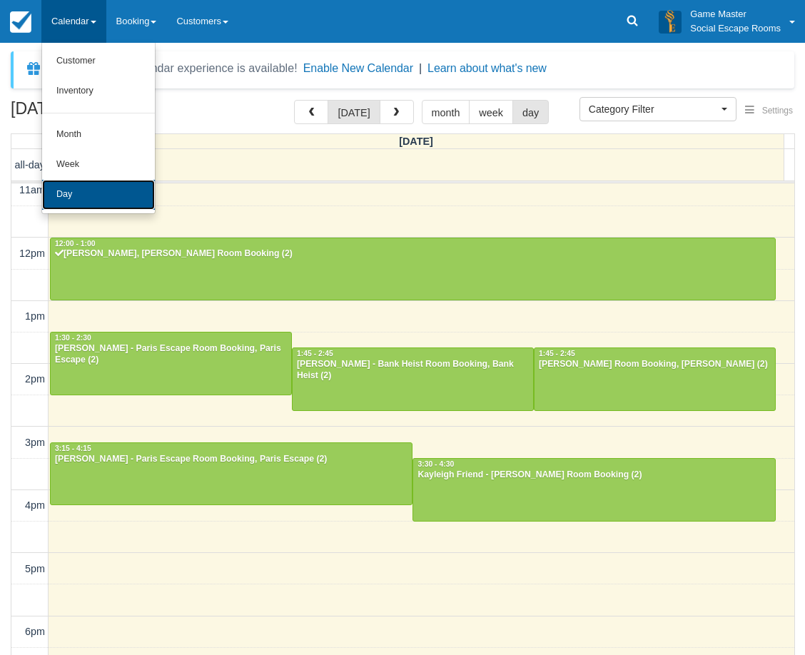
click at [93, 180] on link "Day" at bounding box center [98, 195] width 113 height 30
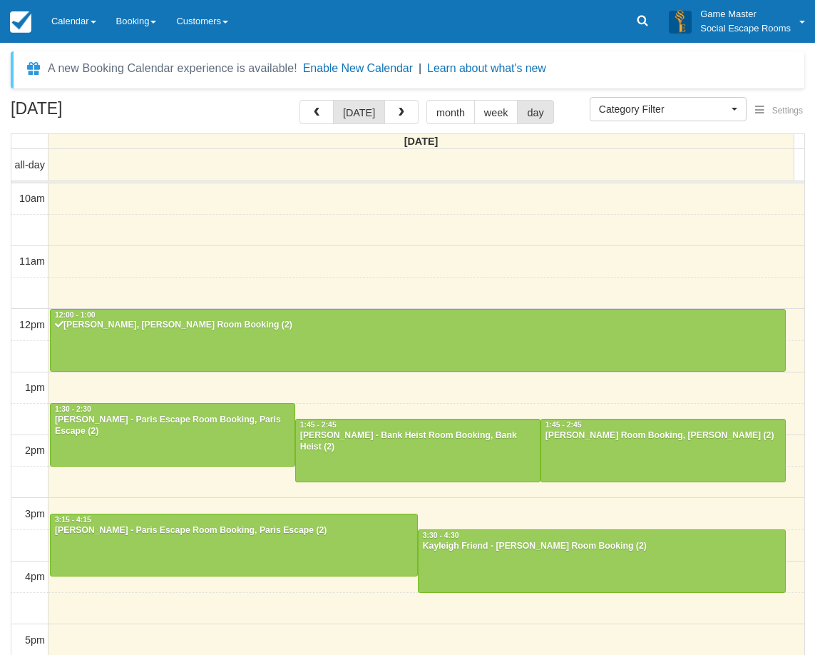
select select
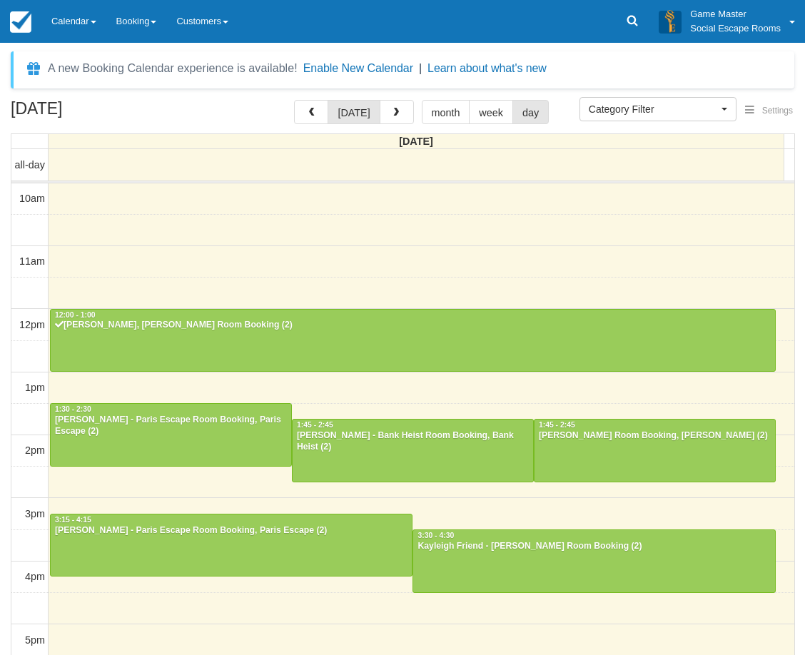
scroll to position [63, 0]
